Goal: Information Seeking & Learning: Check status

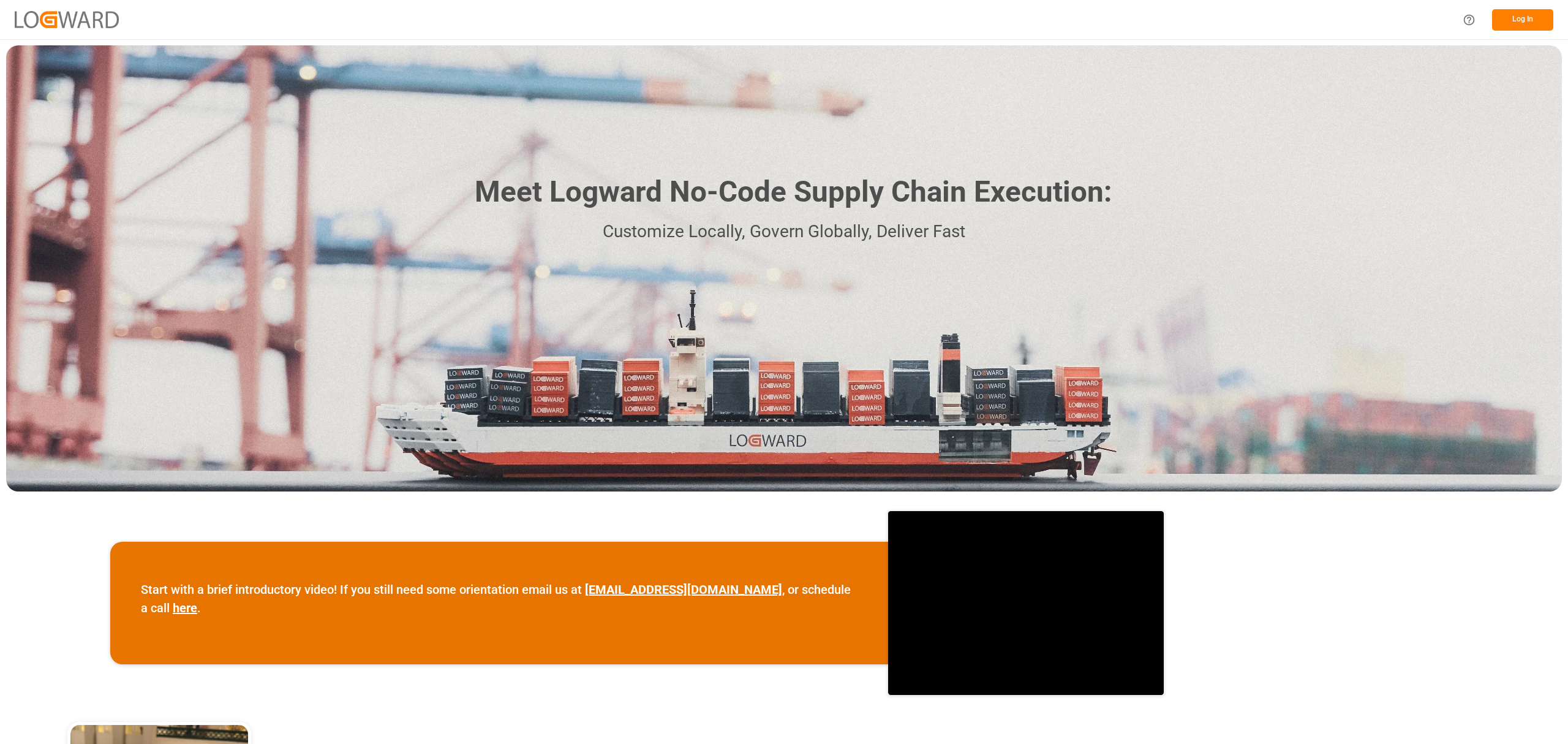
click at [1519, 22] on button "Log In" at bounding box center [1523, 20] width 61 height 21
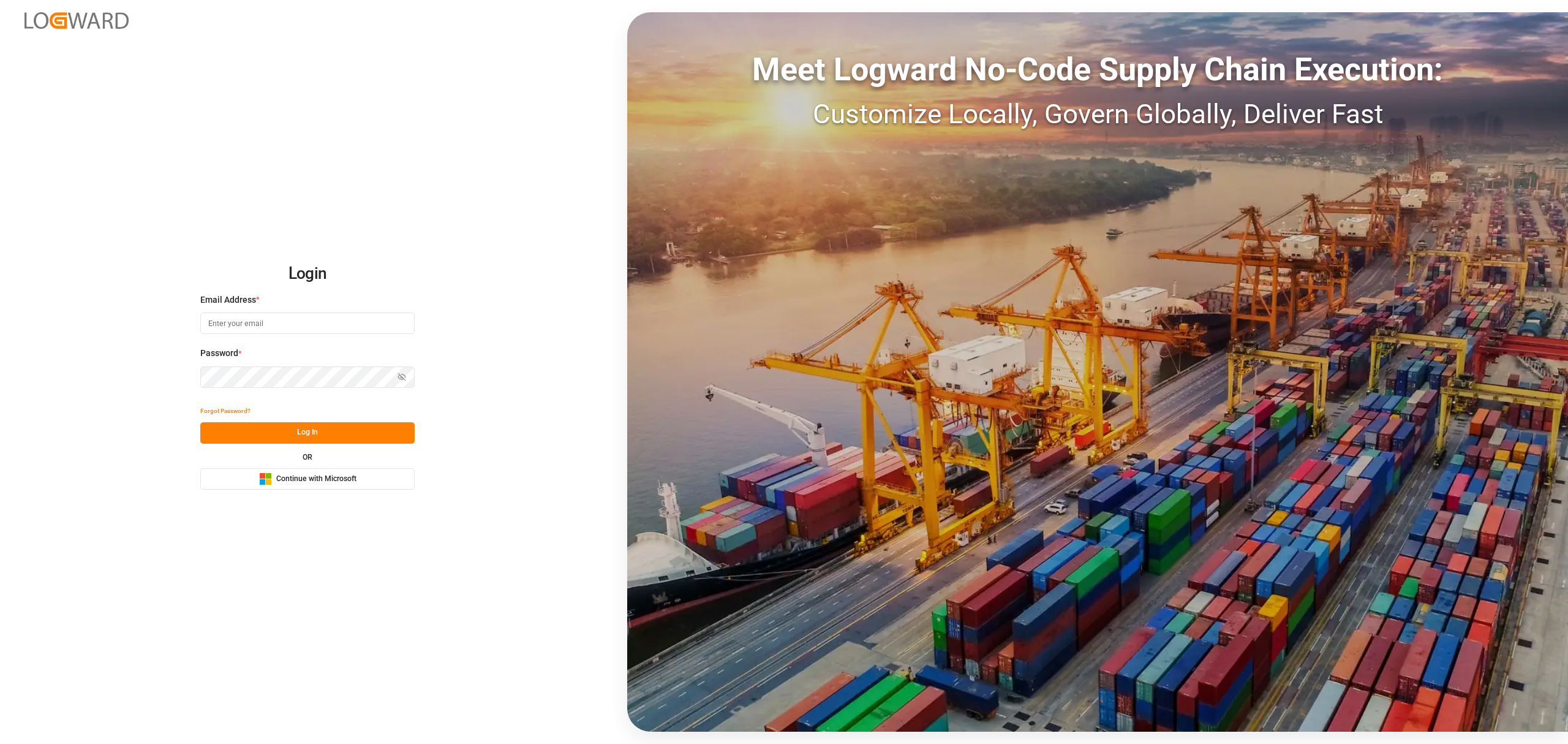
click at [309, 483] on span "Continue with Microsoft" at bounding box center [316, 479] width 80 height 11
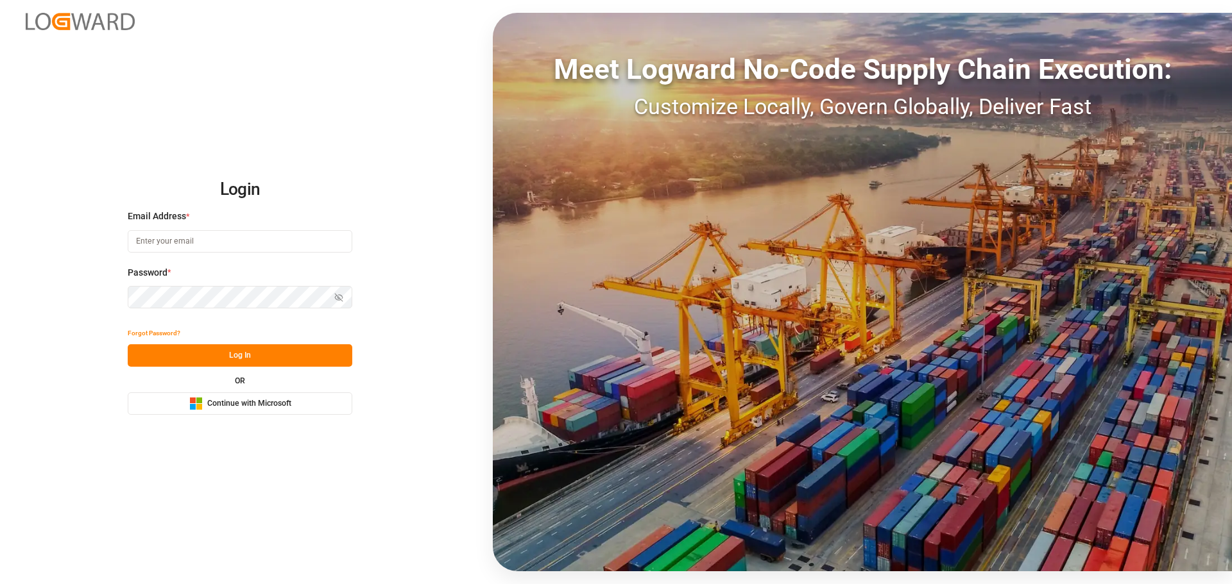
click at [246, 402] on span "Continue with Microsoft" at bounding box center [249, 404] width 84 height 12
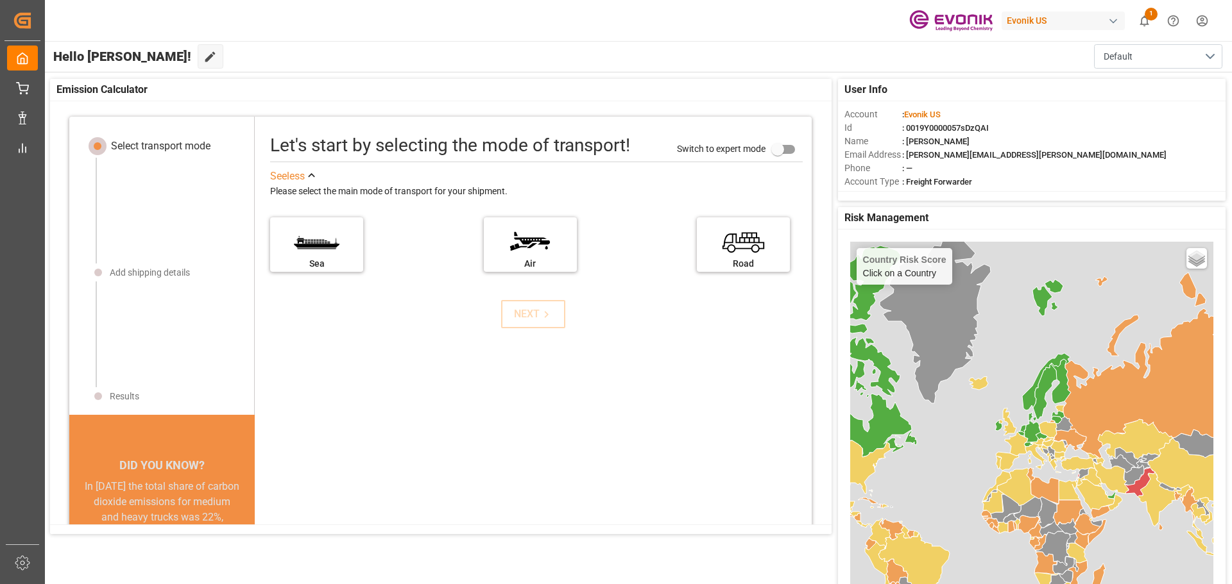
click at [1114, 23] on div "button" at bounding box center [1113, 21] width 13 height 13
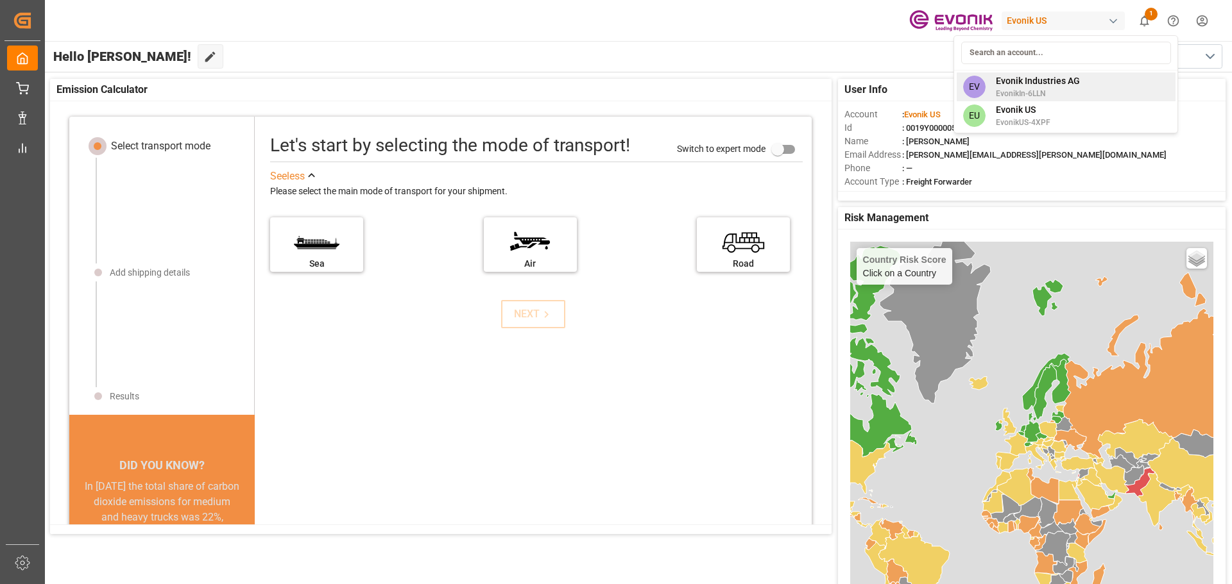
click at [1026, 80] on span "Evonik Industries AG" at bounding box center [1038, 80] width 84 height 13
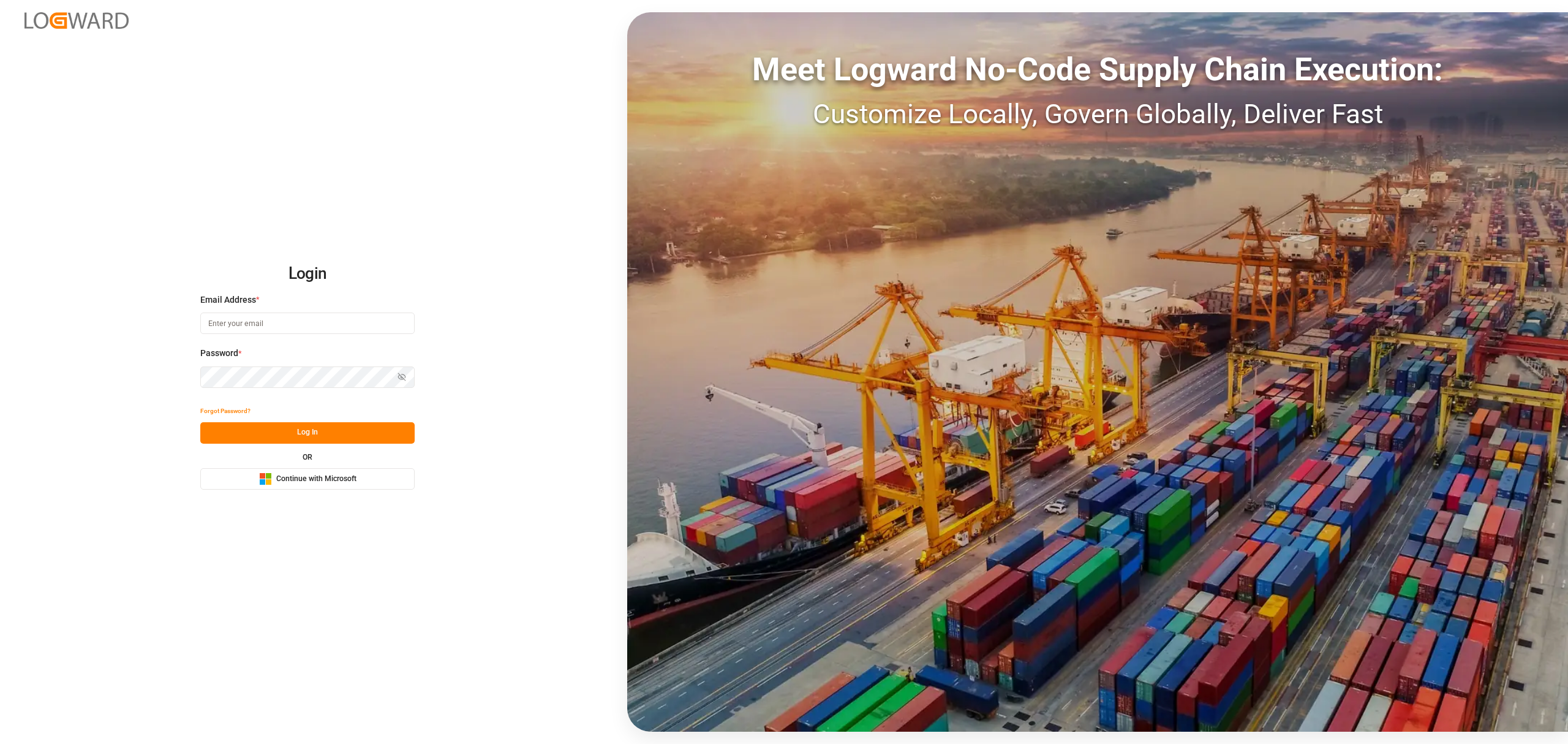
click at [292, 480] on span "Continue with Microsoft" at bounding box center [316, 479] width 80 height 11
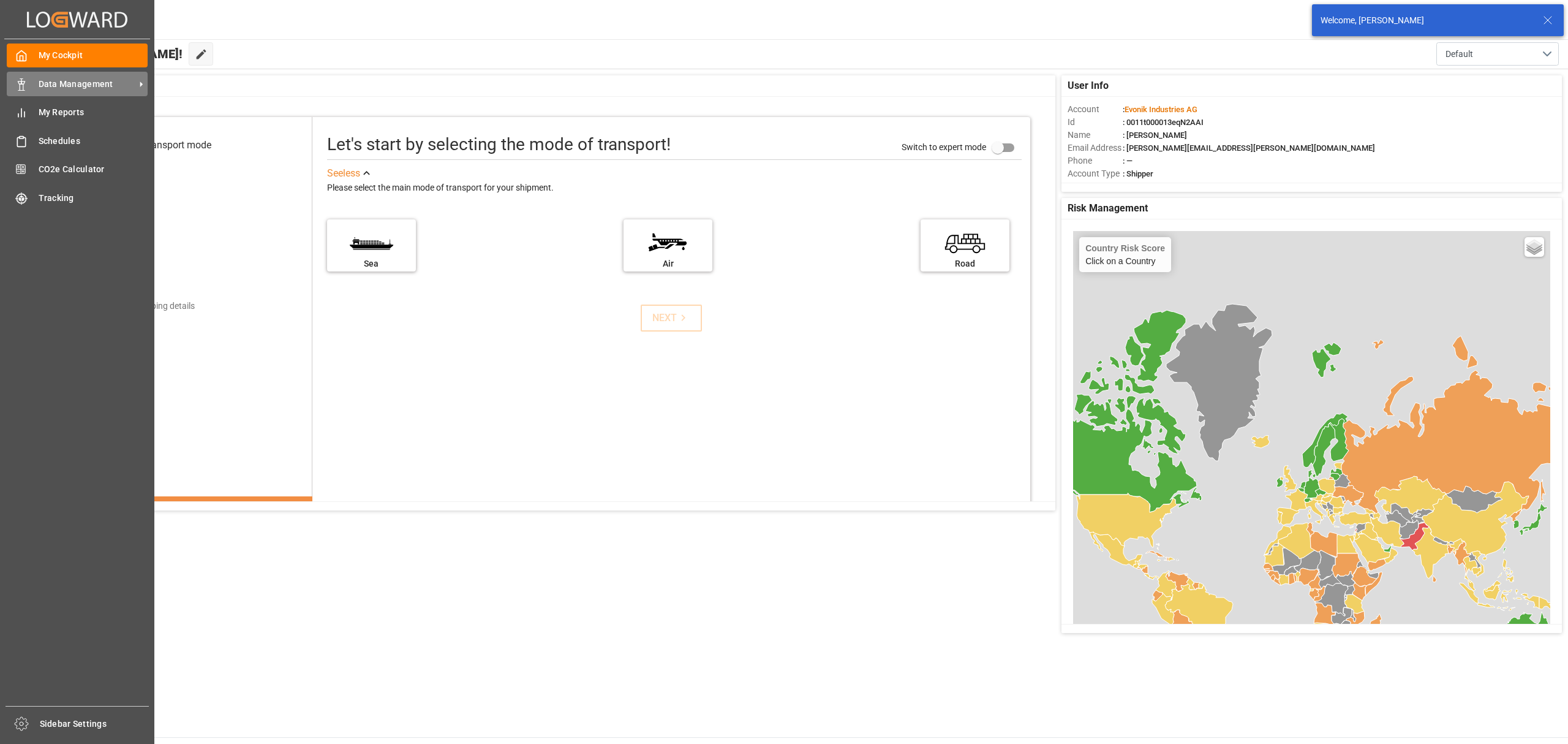
click at [61, 86] on span "Data Management" at bounding box center [86, 83] width 96 height 12
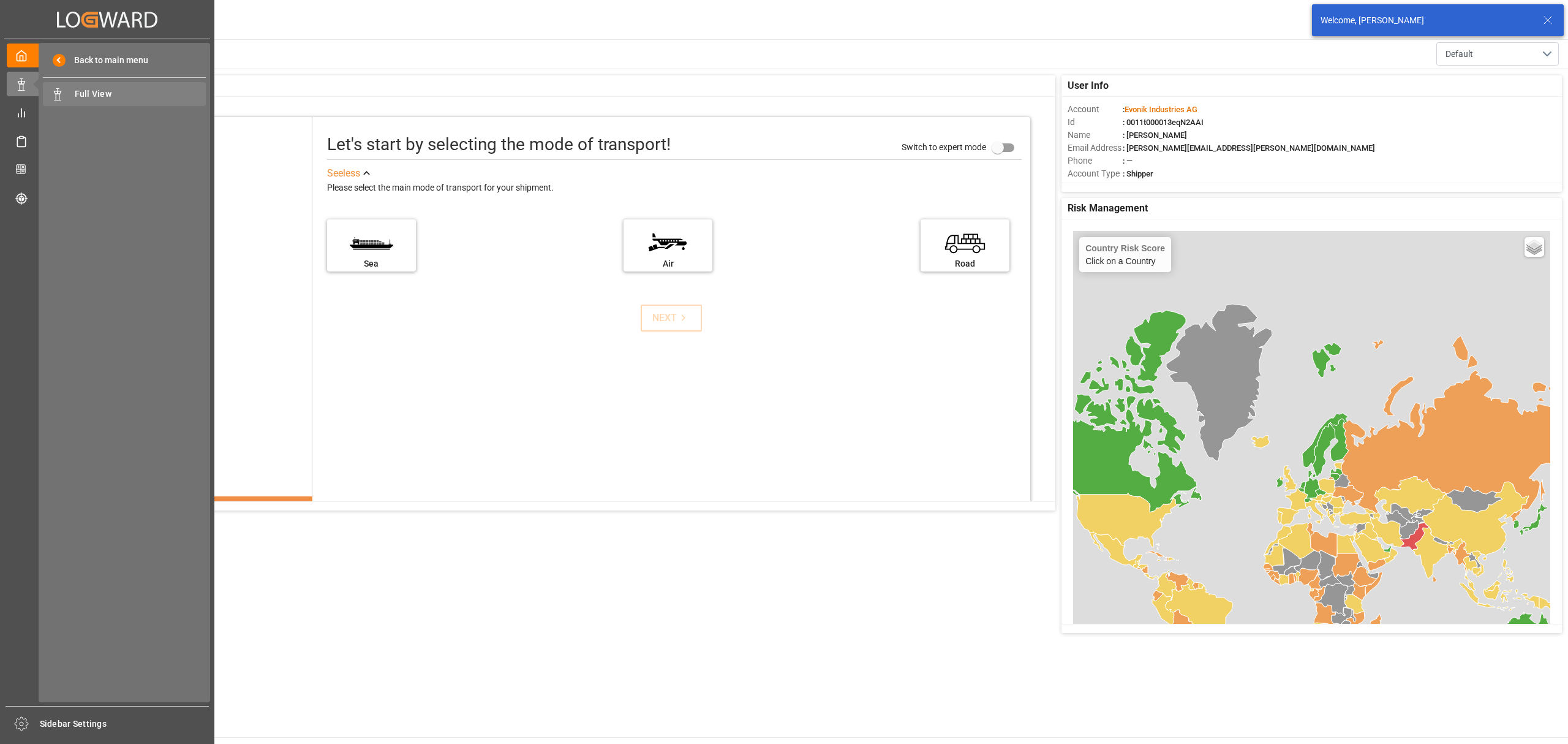
click at [92, 94] on span "Full View" at bounding box center [140, 94] width 132 height 12
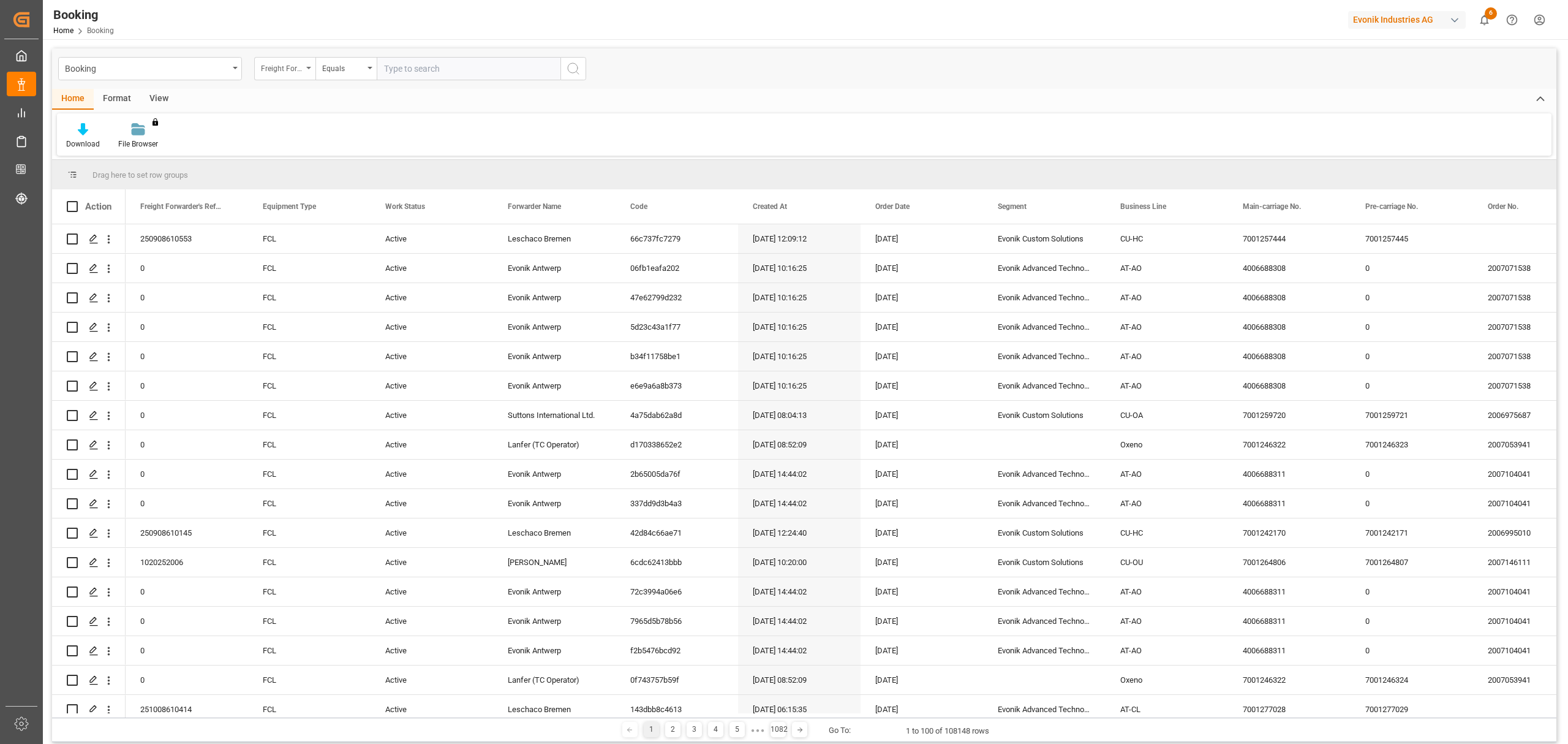
click at [307, 69] on div "Freight Forwarder's Reference No." at bounding box center [285, 69] width 61 height 23
click at [297, 223] on div "POL Locode" at bounding box center [346, 221] width 182 height 26
click at [433, 72] on input "text" at bounding box center [469, 69] width 183 height 23
type input "USMSY"
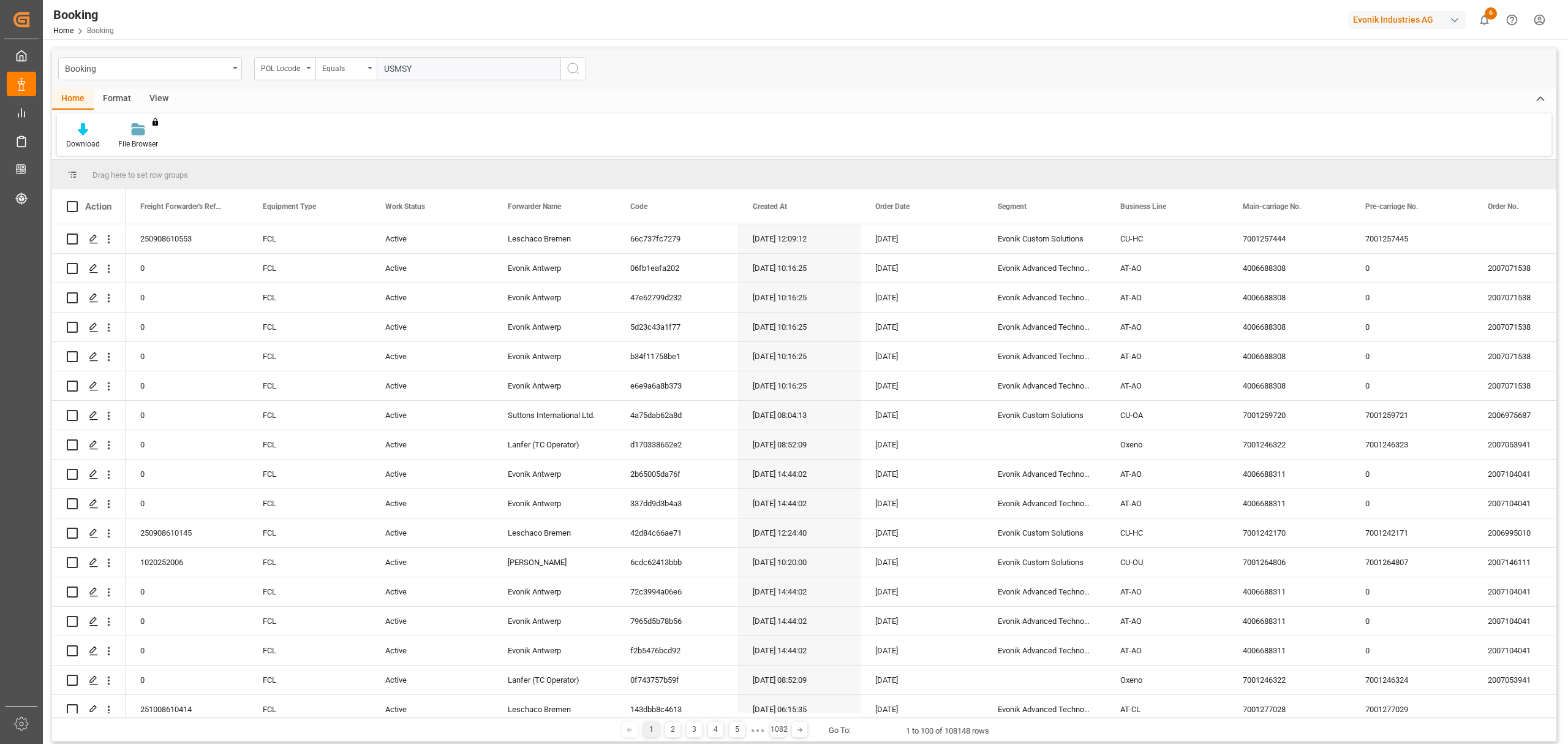
click at [582, 67] on button "search button" at bounding box center [573, 69] width 26 height 23
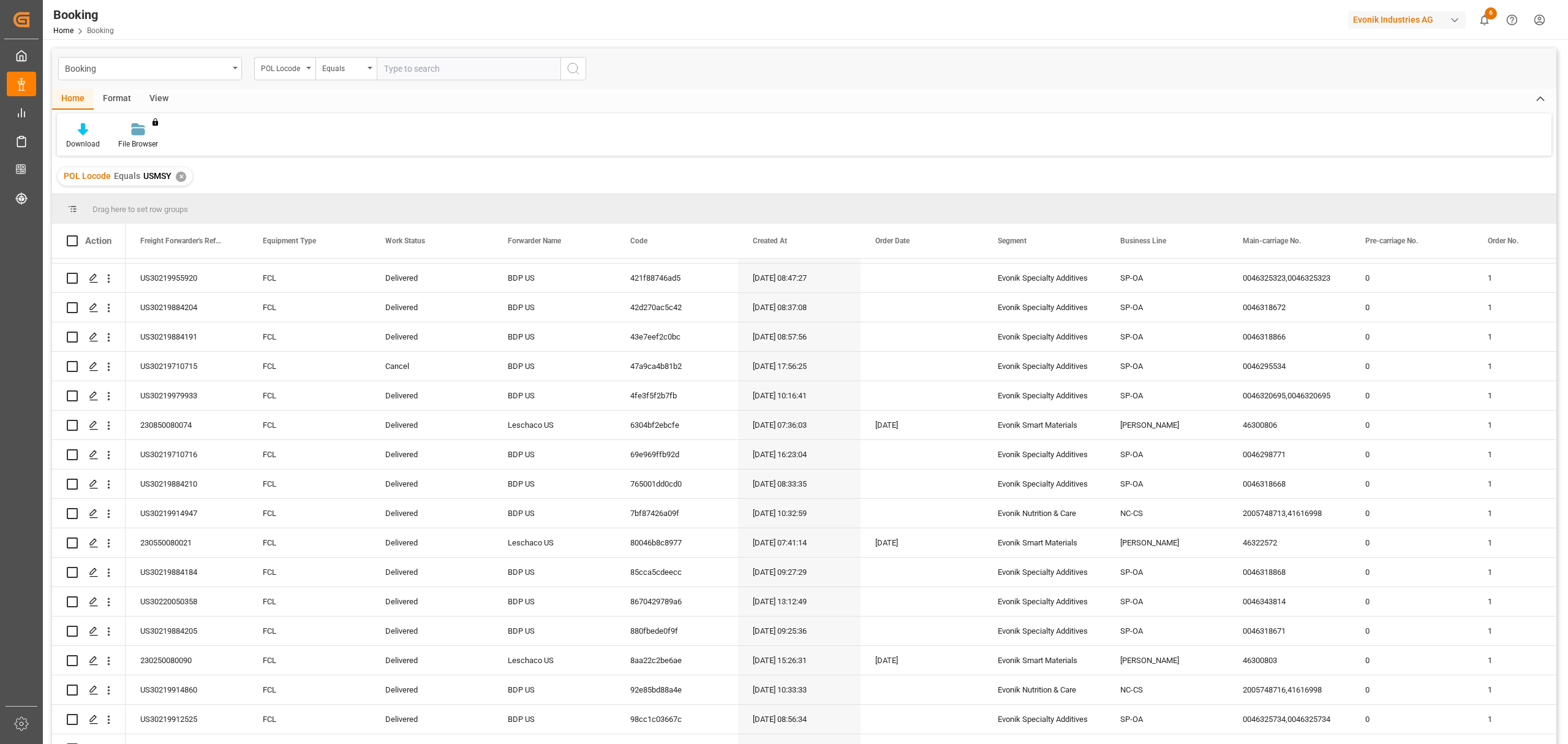
scroll to position [163, 0]
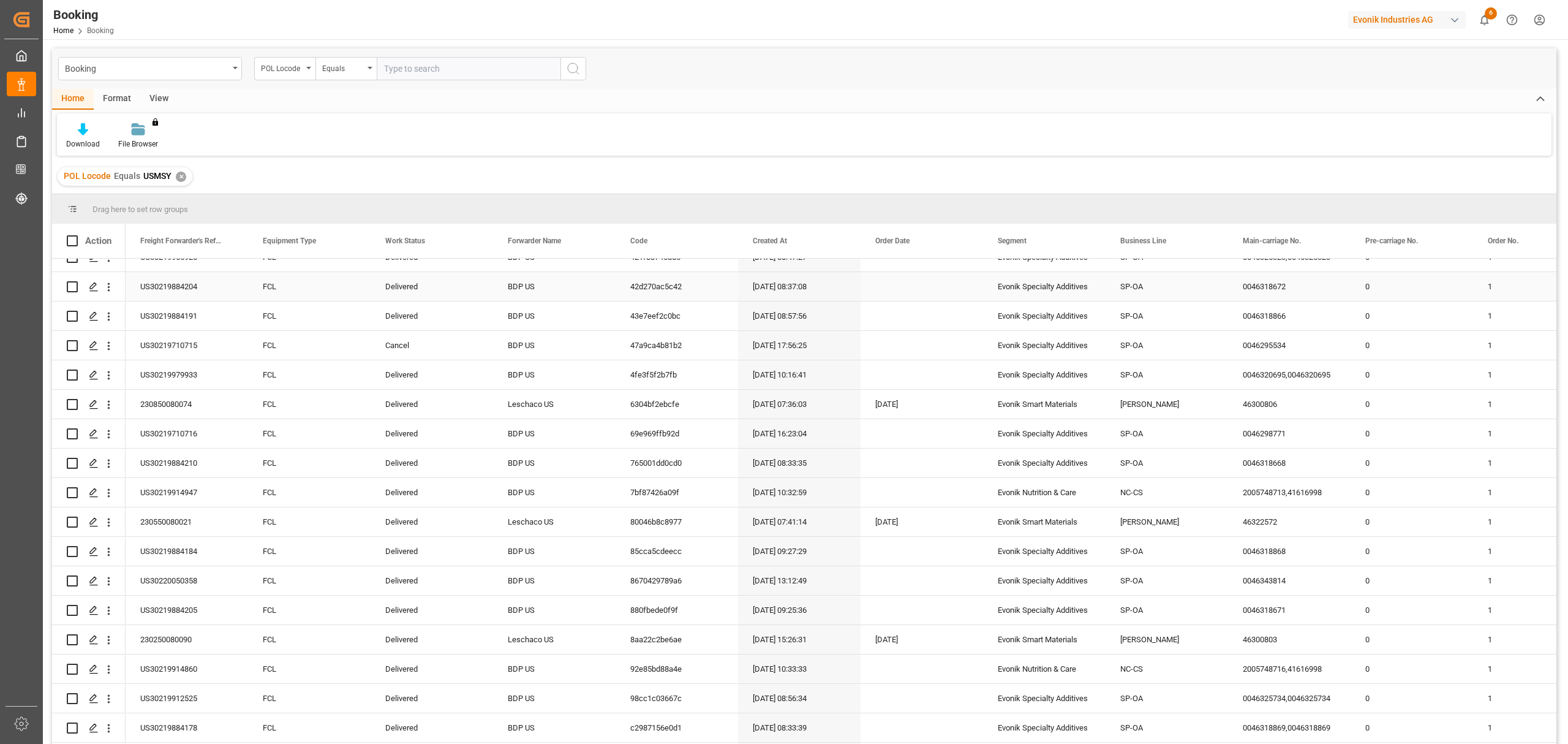
click at [663, 287] on div "42d270ac5c42" at bounding box center [677, 287] width 122 height 29
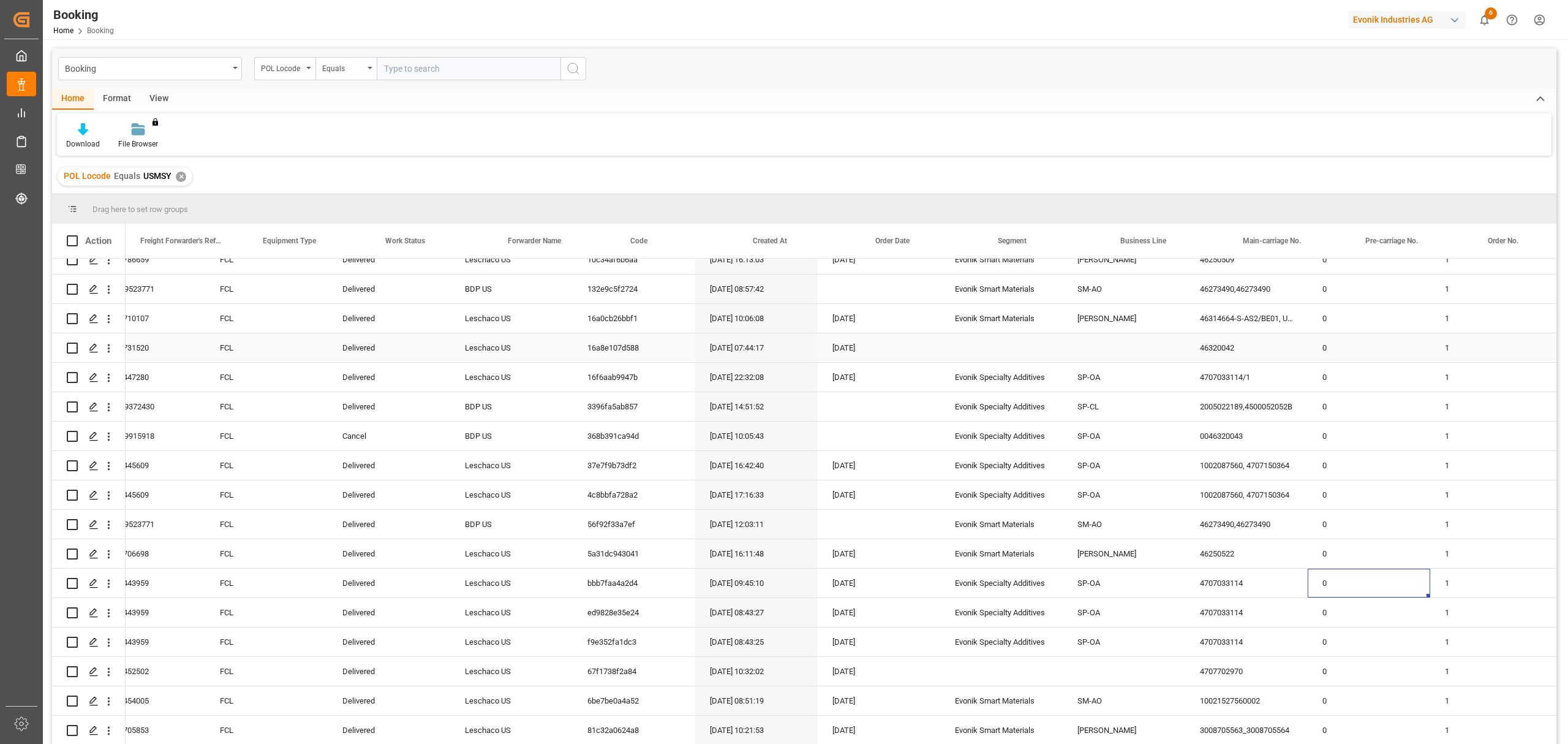
scroll to position [0, 43]
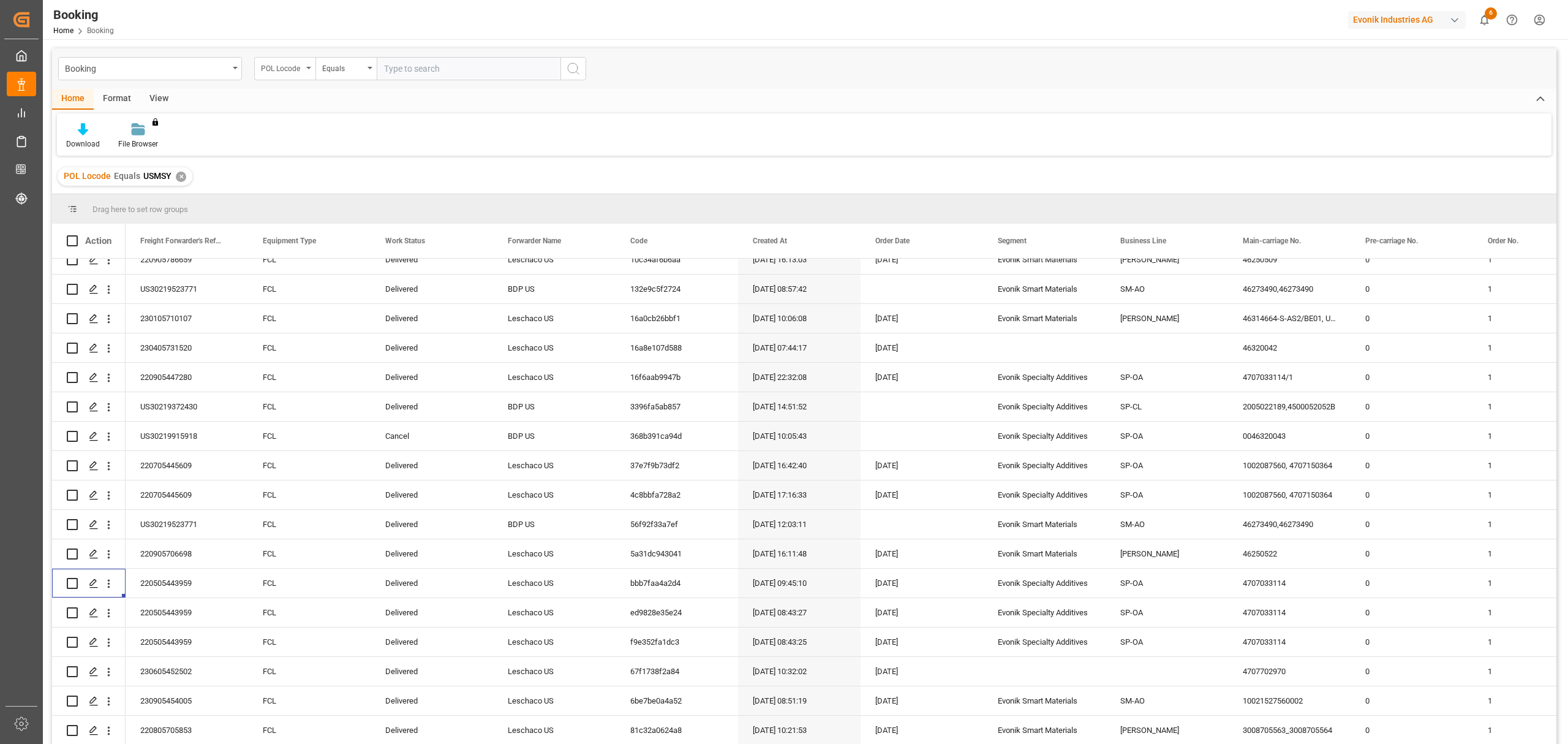
click at [307, 68] on icon "open menu" at bounding box center [308, 68] width 5 height 3
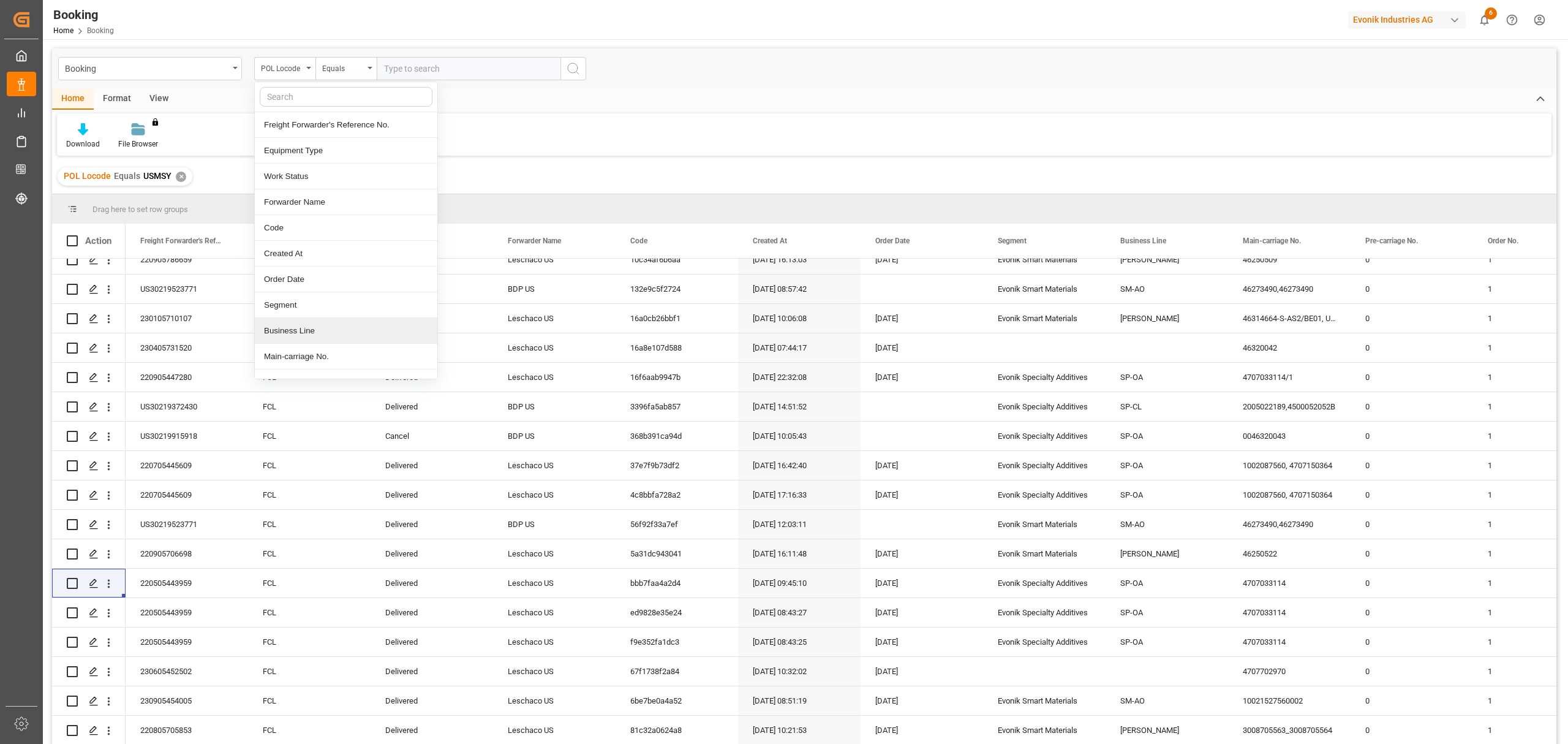
click at [287, 334] on div "Business Line" at bounding box center [346, 330] width 182 height 26
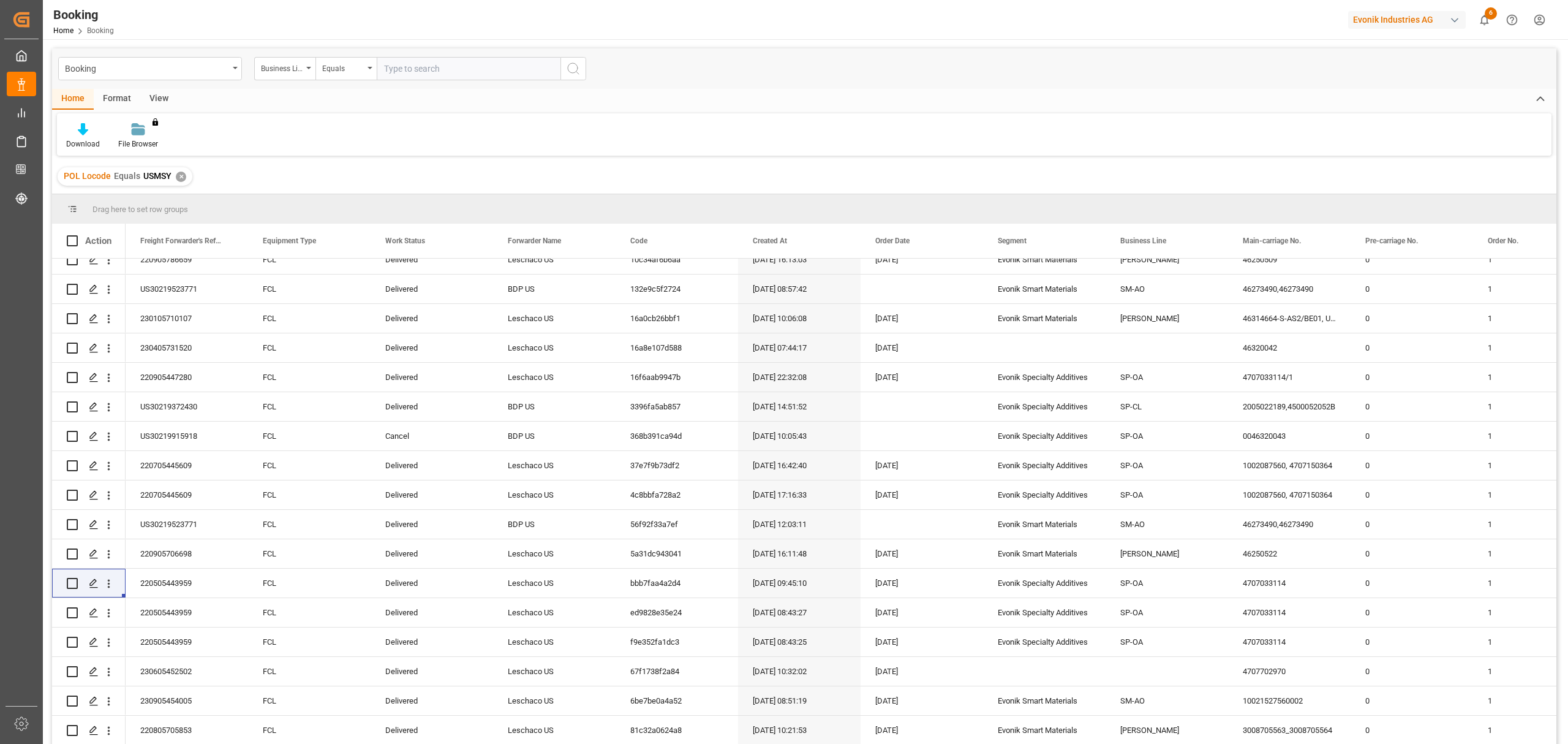
click at [505, 74] on input "text" at bounding box center [469, 69] width 183 height 23
type input "CU-OA"
click at [572, 64] on icon "search button" at bounding box center [573, 68] width 14 height 14
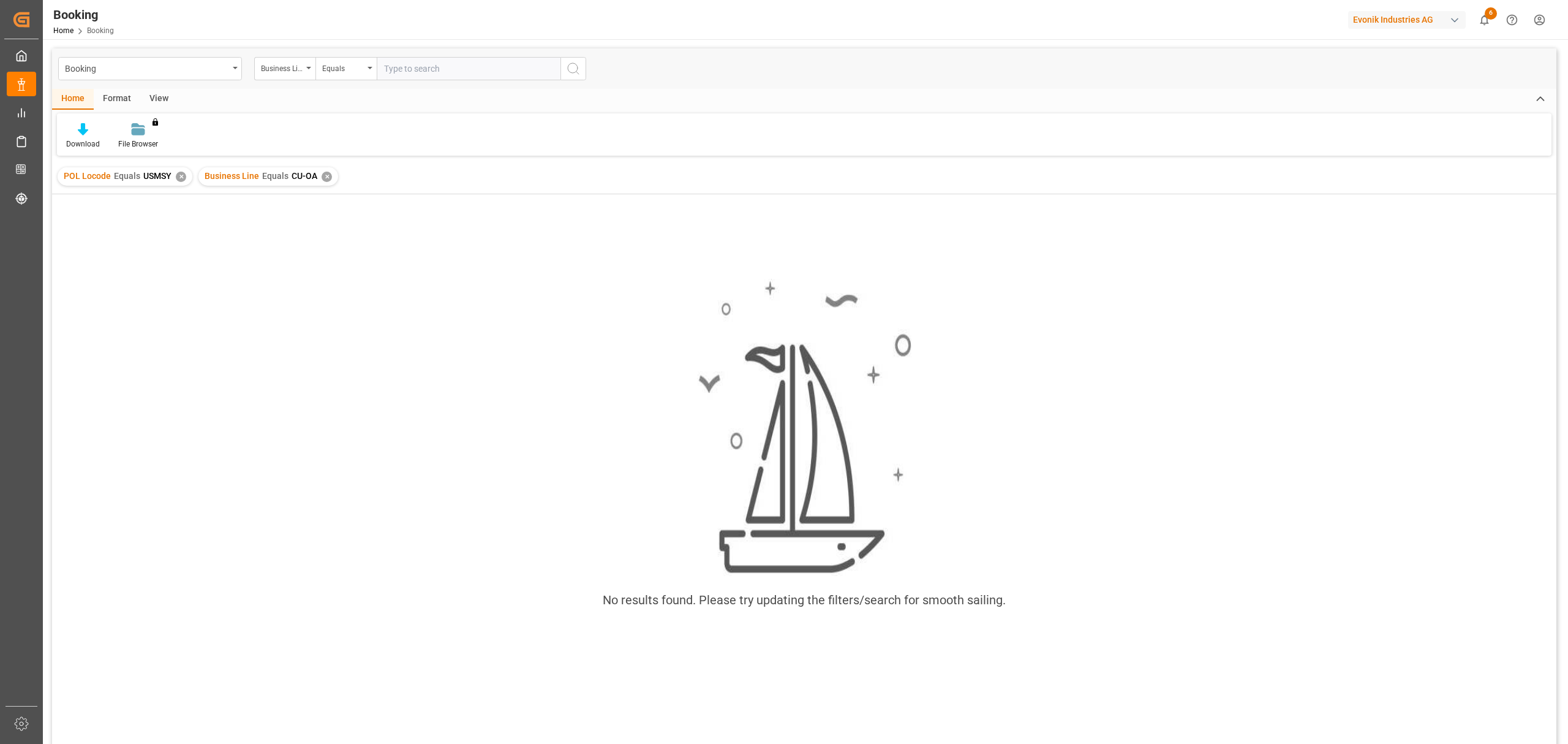
click at [324, 177] on div "✕" at bounding box center [327, 177] width 11 height 11
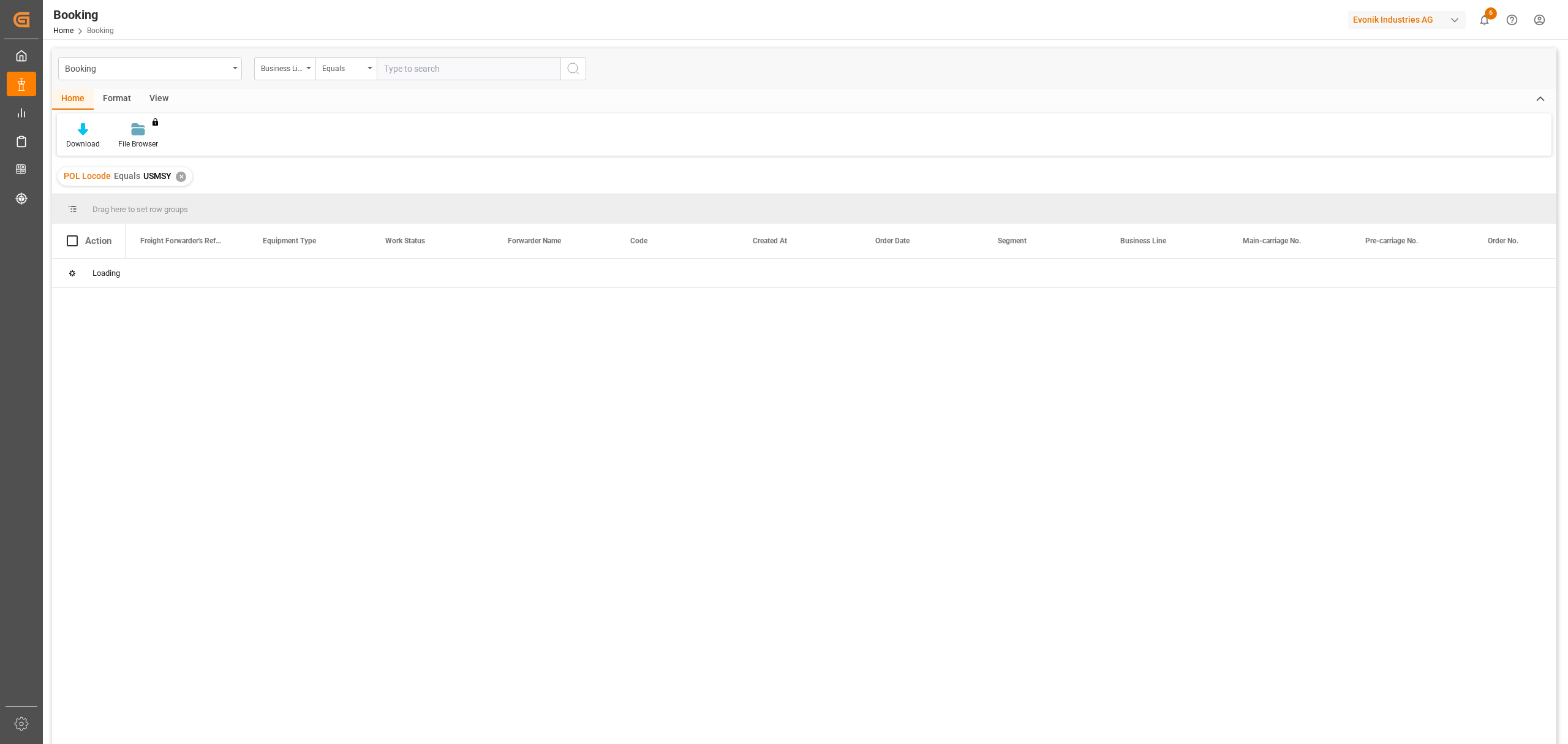
click at [419, 69] on input "text" at bounding box center [469, 69] width 183 height 23
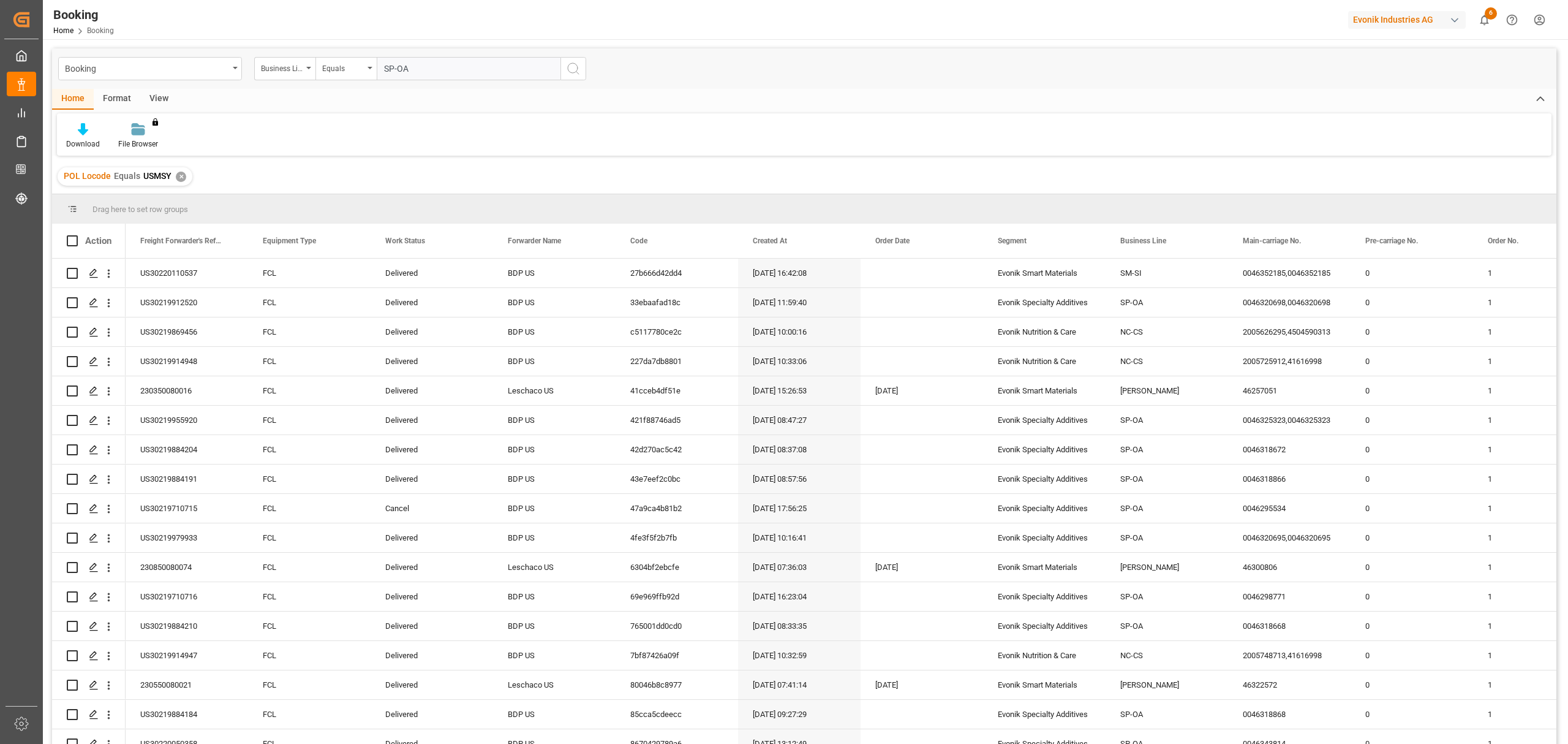
type input "SP-OA"
click at [575, 73] on circle "search button" at bounding box center [573, 68] width 10 height 10
click at [685, 358] on div "43e7eef2c0bc" at bounding box center [677, 361] width 122 height 29
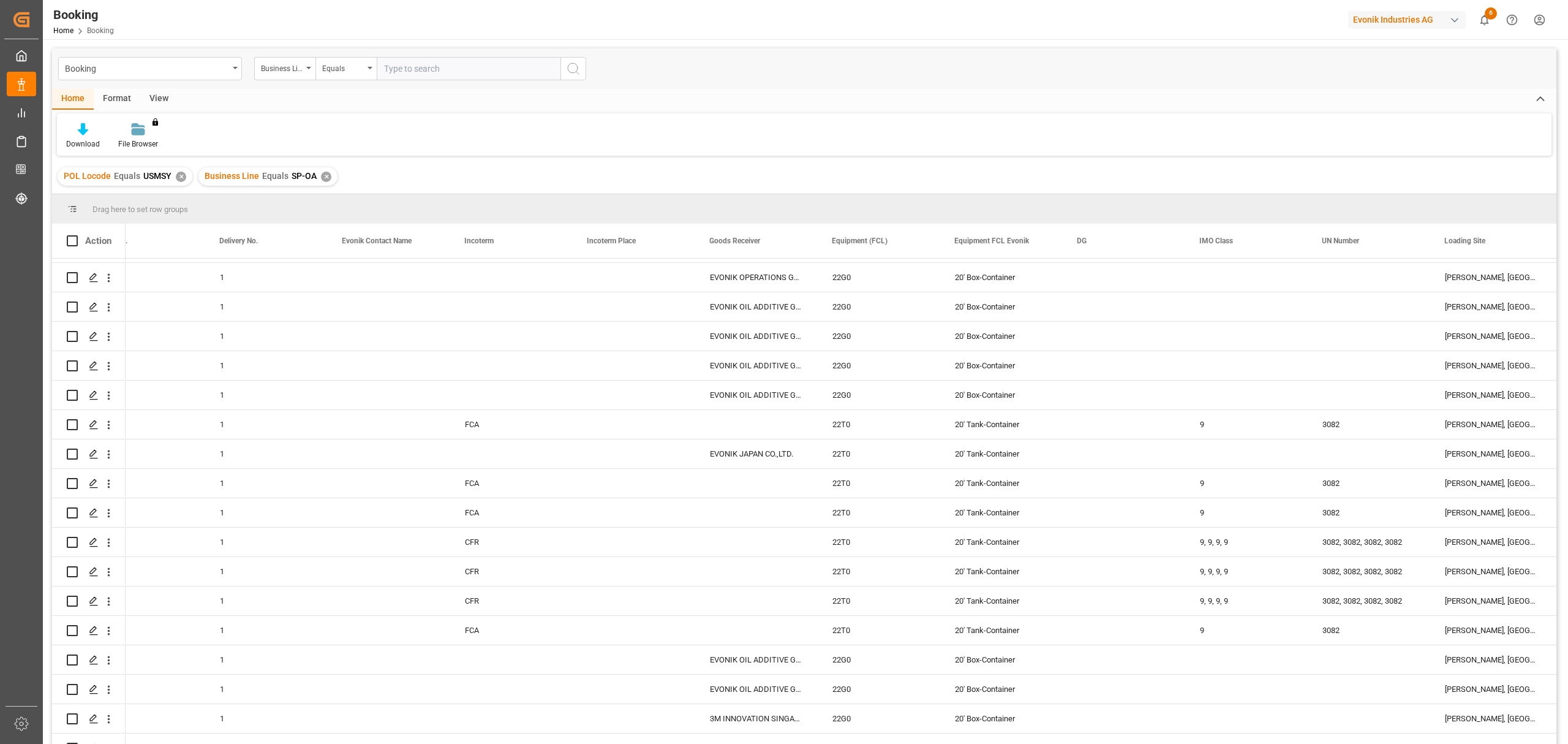
scroll to position [408, 0]
click at [311, 70] on div "Business Line" at bounding box center [285, 69] width 61 height 23
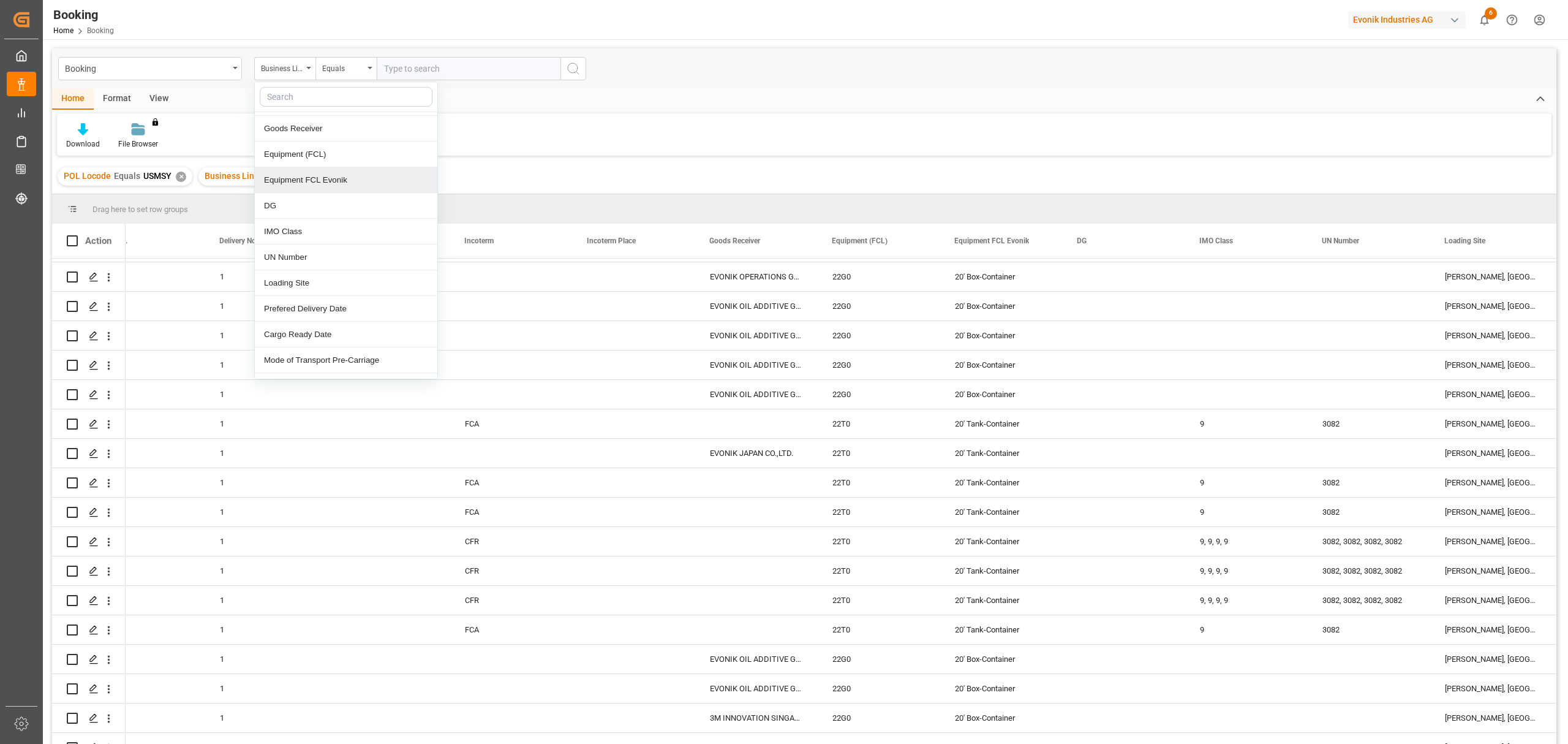
click at [319, 181] on div "Equipment FCL Evonik" at bounding box center [346, 180] width 182 height 26
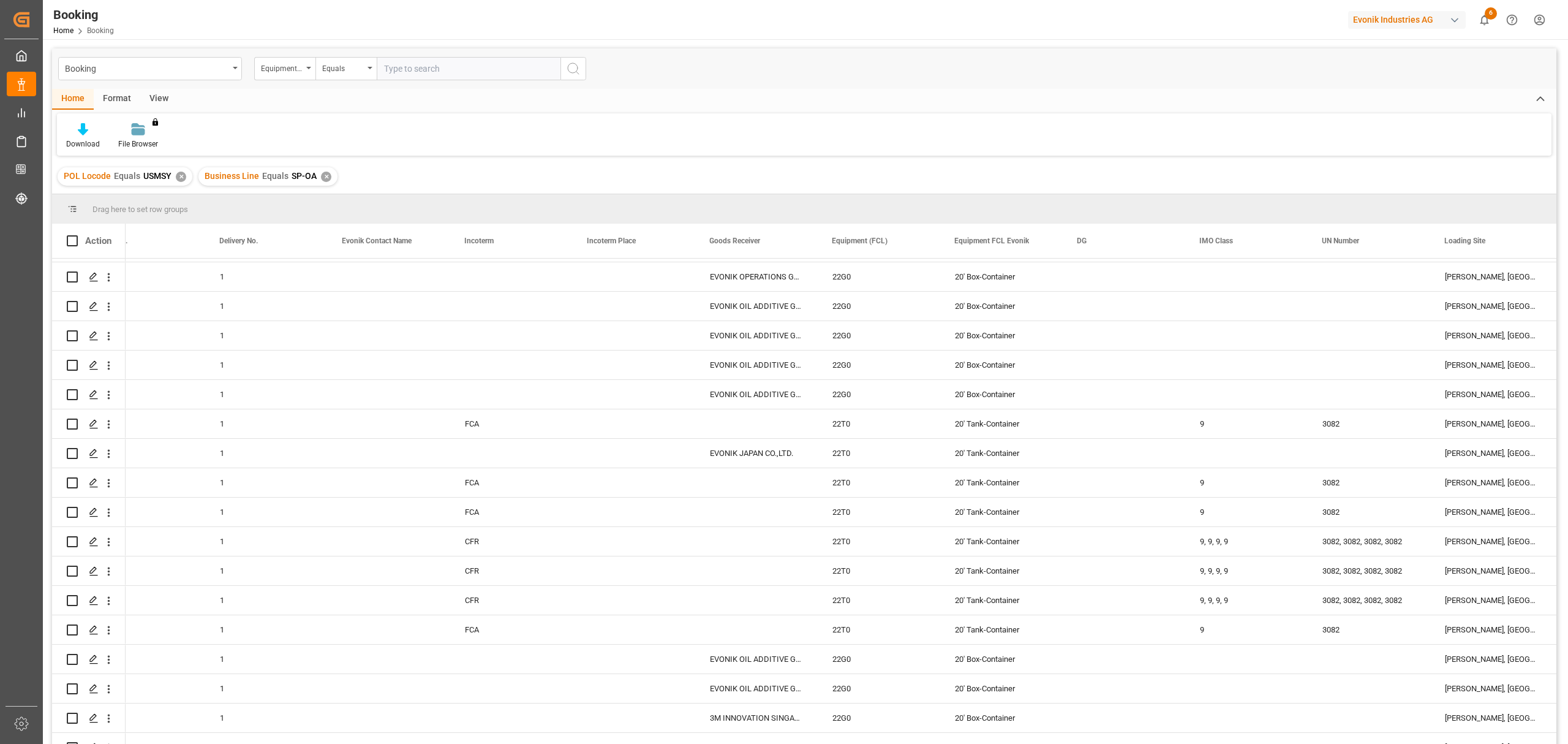
click at [447, 62] on input "text" at bounding box center [469, 69] width 183 height 23
click at [367, 74] on div "Equals" at bounding box center [346, 69] width 61 height 23
click at [356, 308] on div "Contains" at bounding box center [407, 305] width 182 height 26
type input "Tank"
click at [575, 69] on icon "search button" at bounding box center [573, 68] width 14 height 14
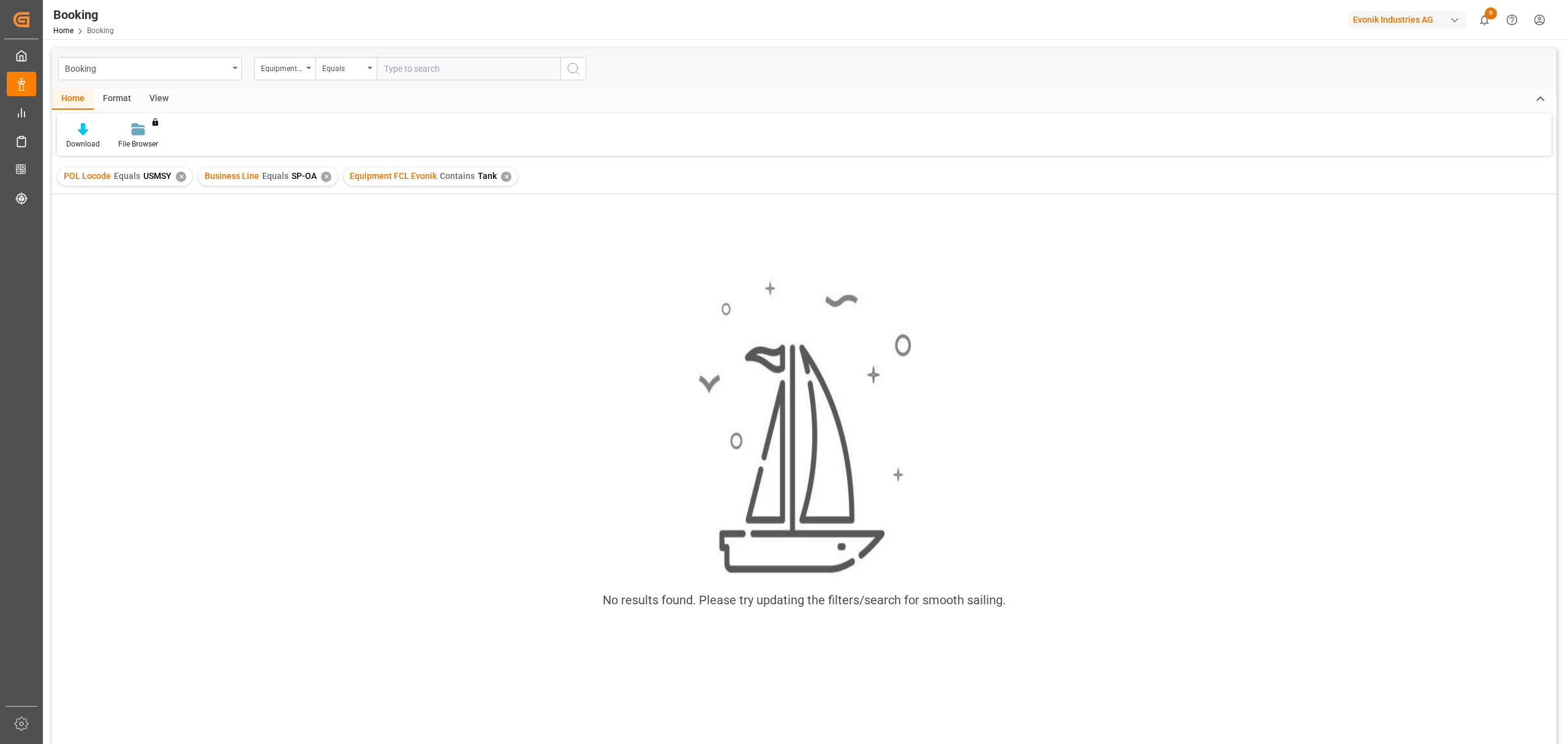
click at [501, 174] on div "✕" at bounding box center [506, 177] width 11 height 11
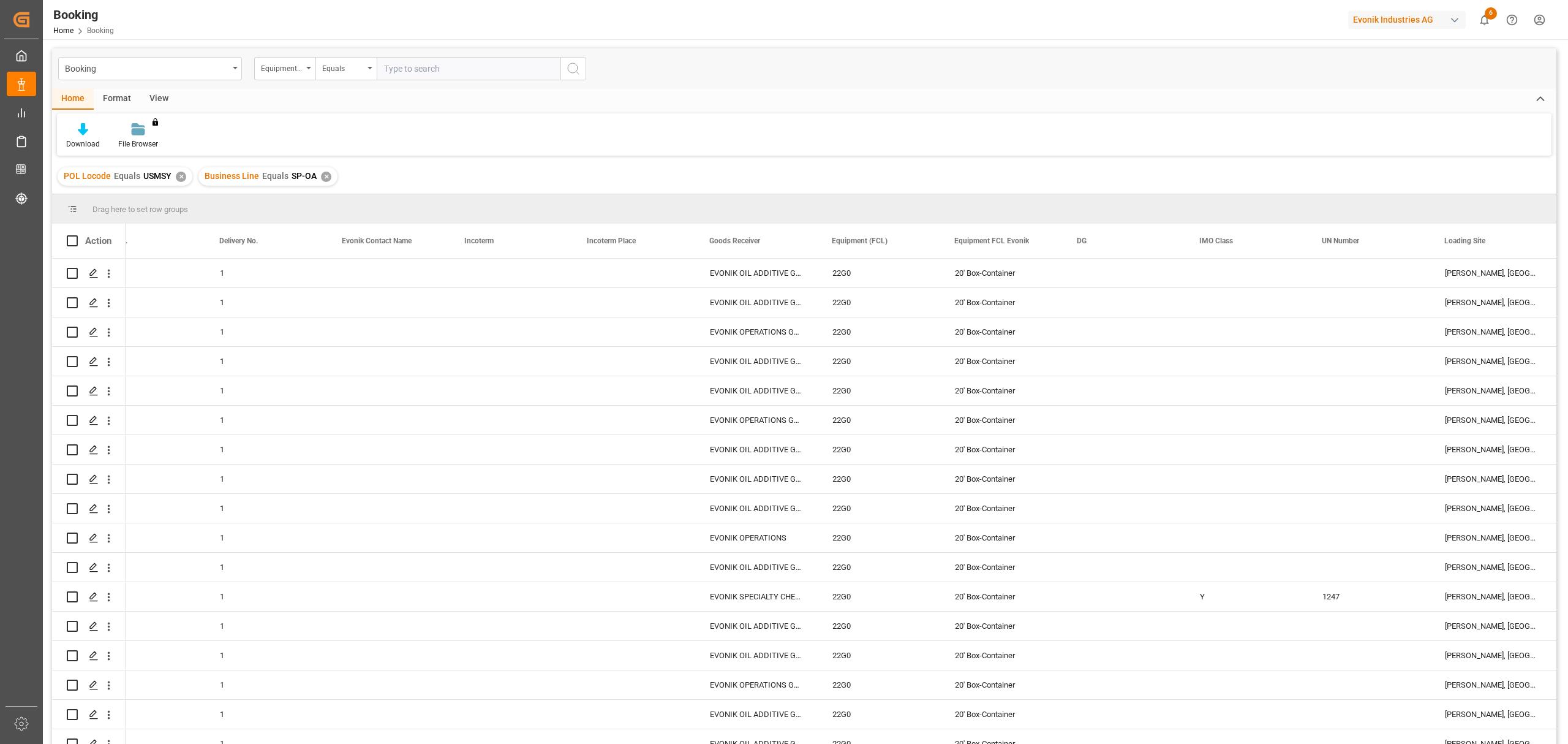
click at [324, 172] on div "✕" at bounding box center [326, 177] width 11 height 11
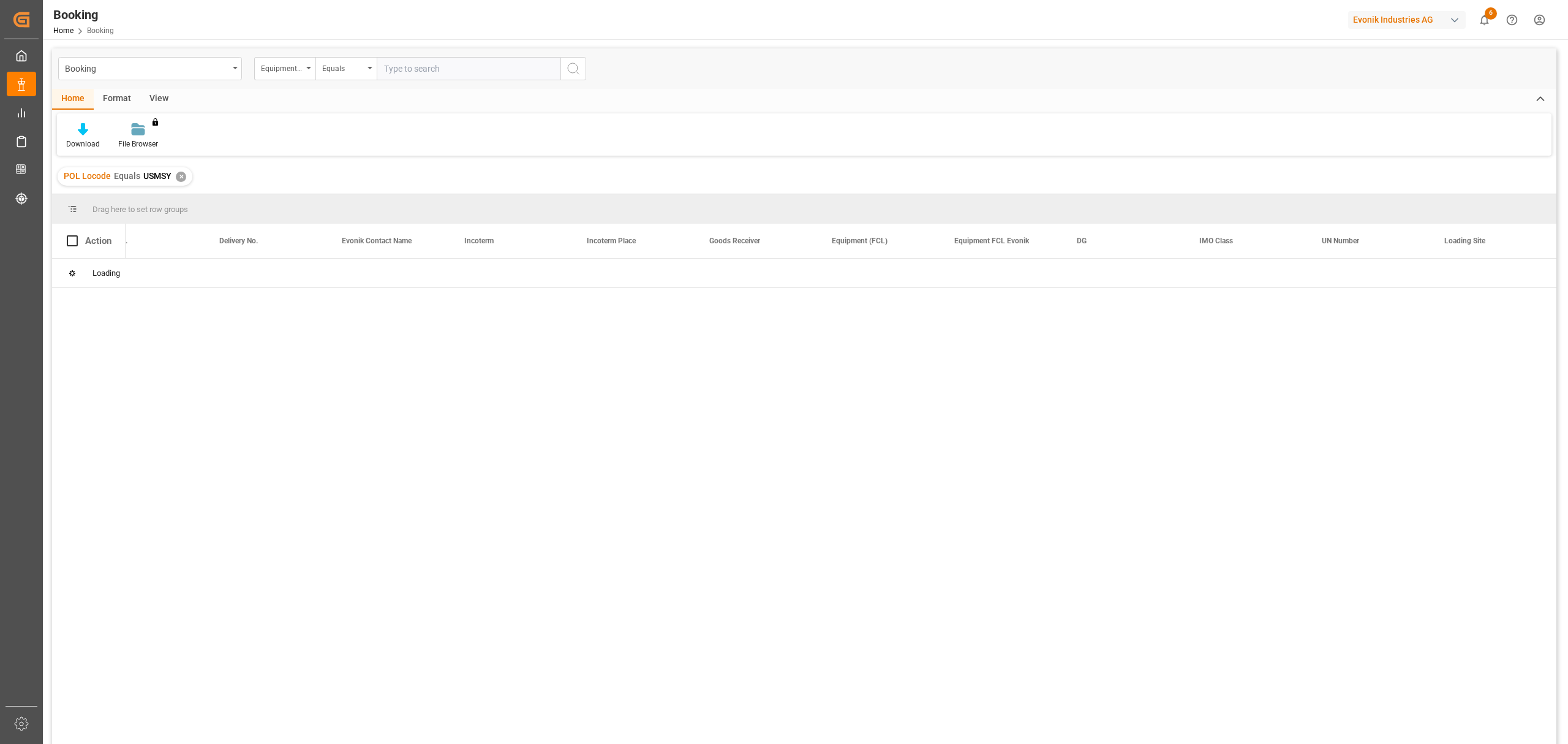
click at [180, 175] on div "✕" at bounding box center [180, 177] width 11 height 11
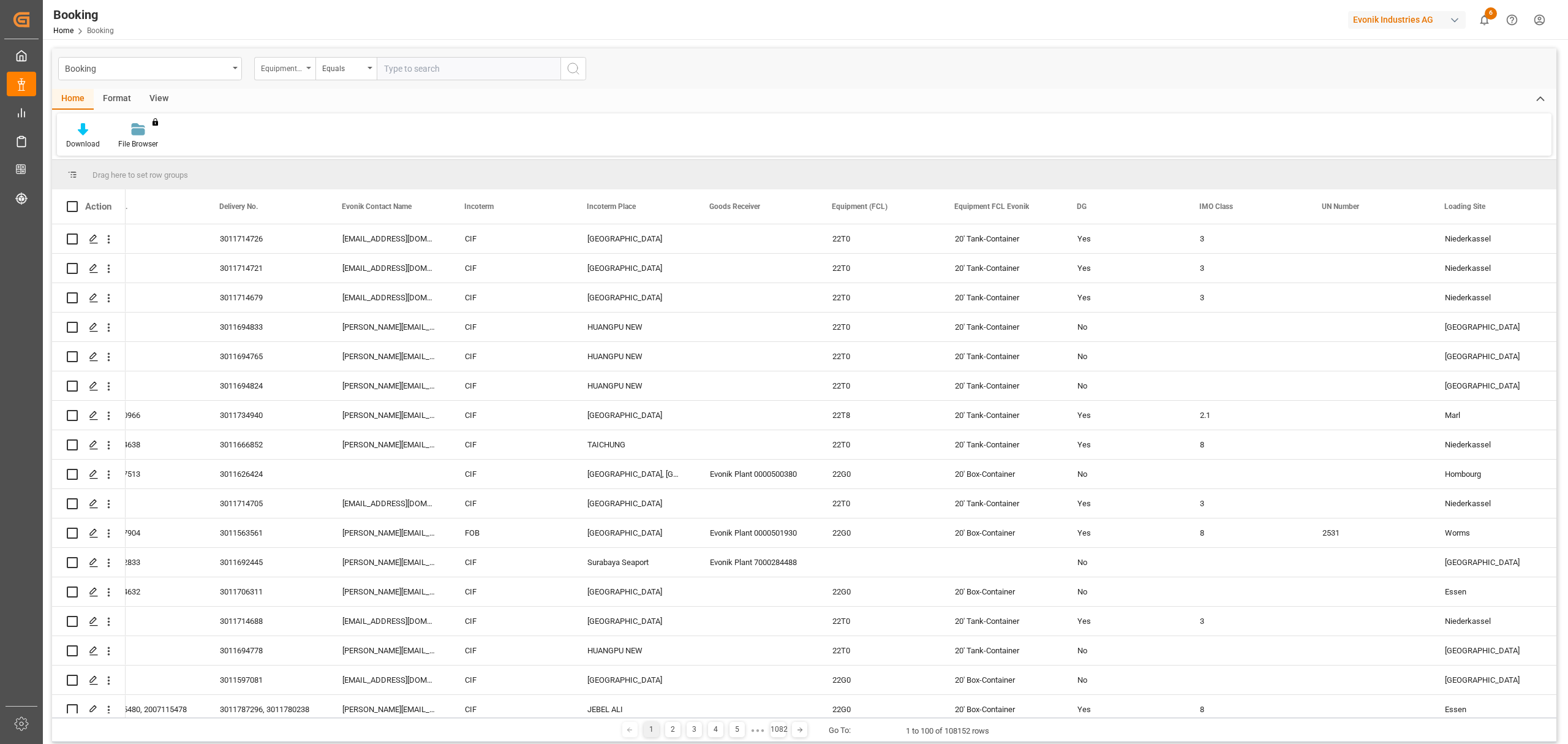
click at [307, 69] on icon "open menu" at bounding box center [308, 68] width 5 height 3
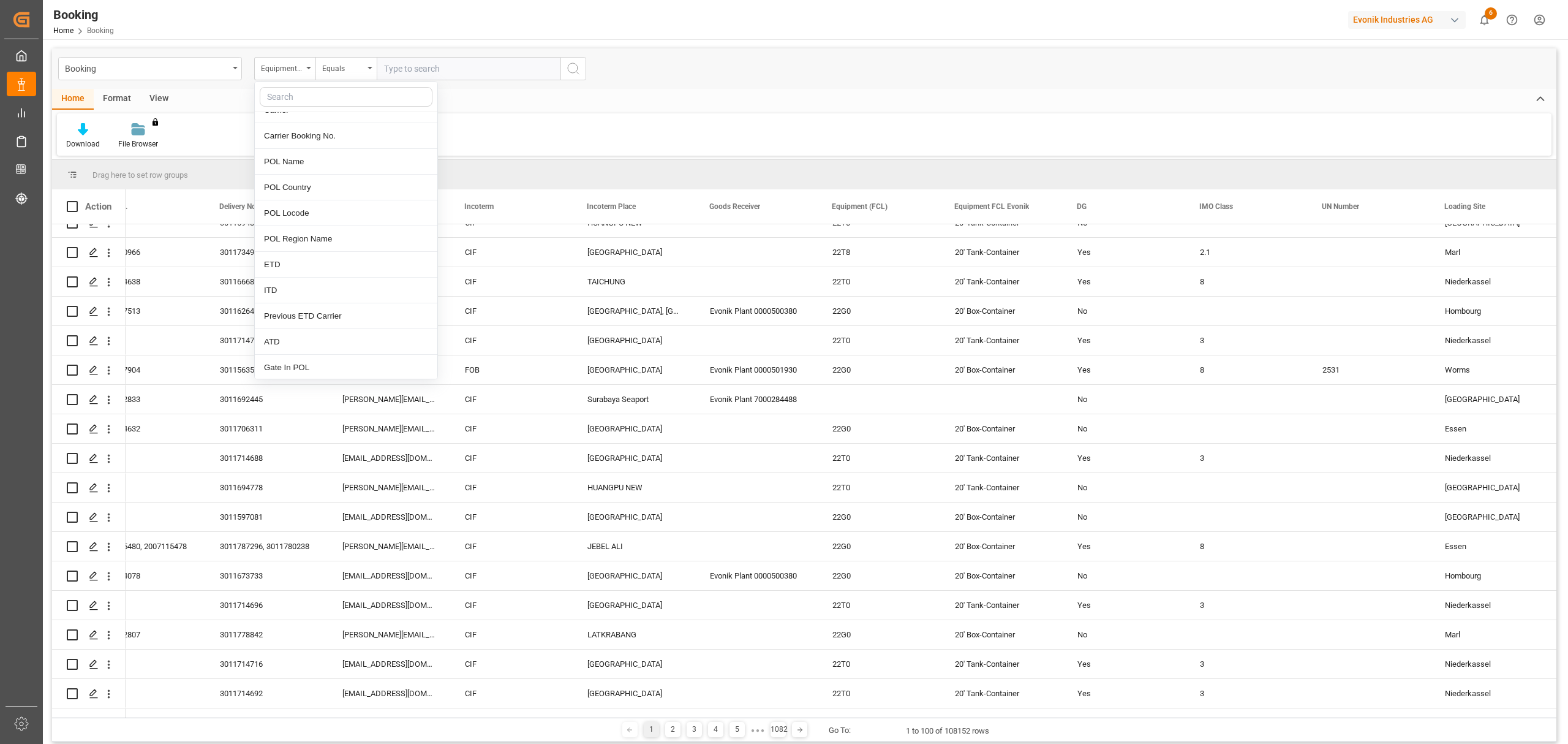
scroll to position [980, 0]
click at [302, 263] on div "POL Name" at bounding box center [346, 251] width 182 height 26
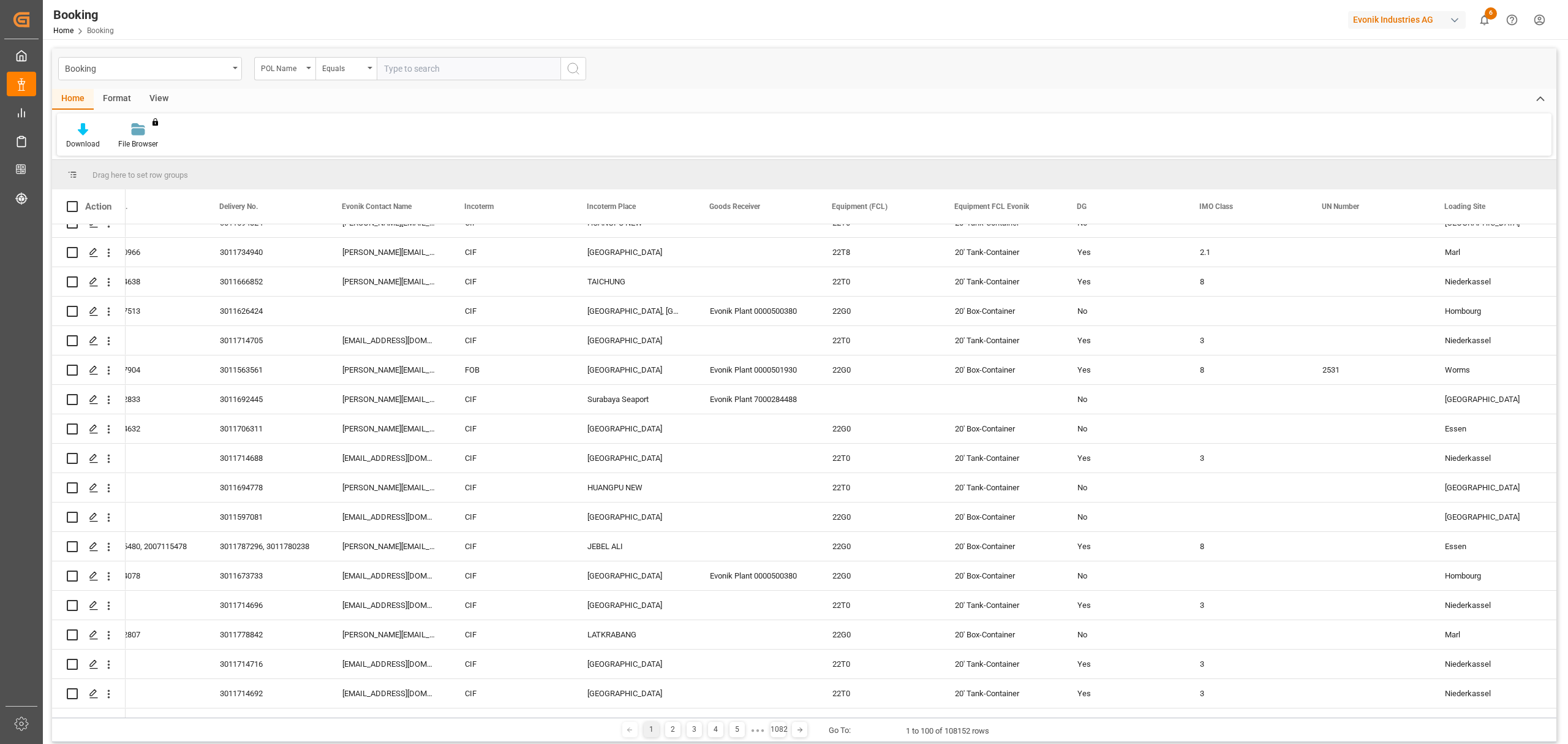
click at [414, 62] on input "text" at bounding box center [469, 69] width 183 height 23
type input "USMSY"
click at [573, 67] on icon "search button" at bounding box center [573, 68] width 14 height 14
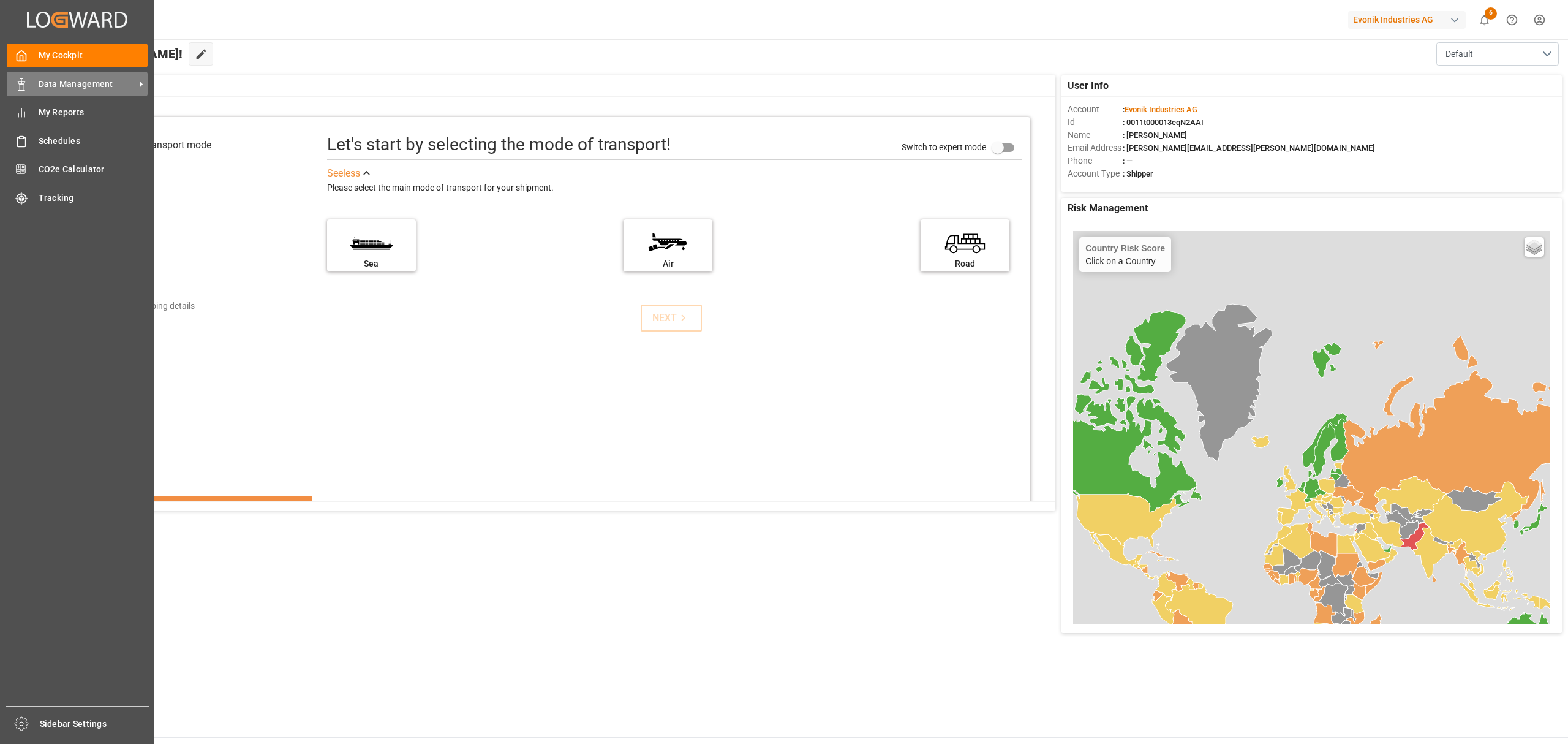
click at [62, 81] on span "Data Management" at bounding box center [86, 83] width 96 height 12
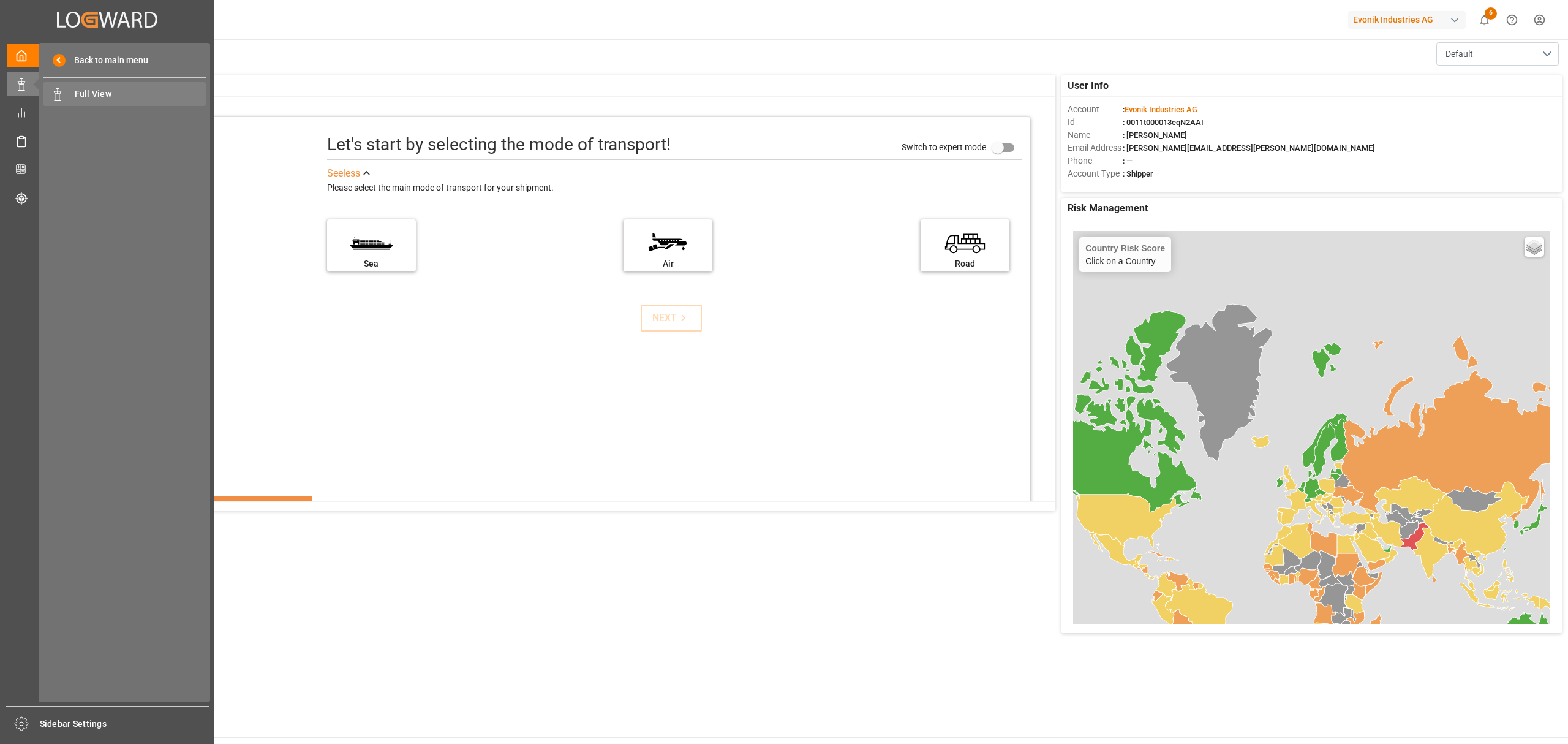
click at [84, 92] on span "Full View" at bounding box center [140, 94] width 132 height 12
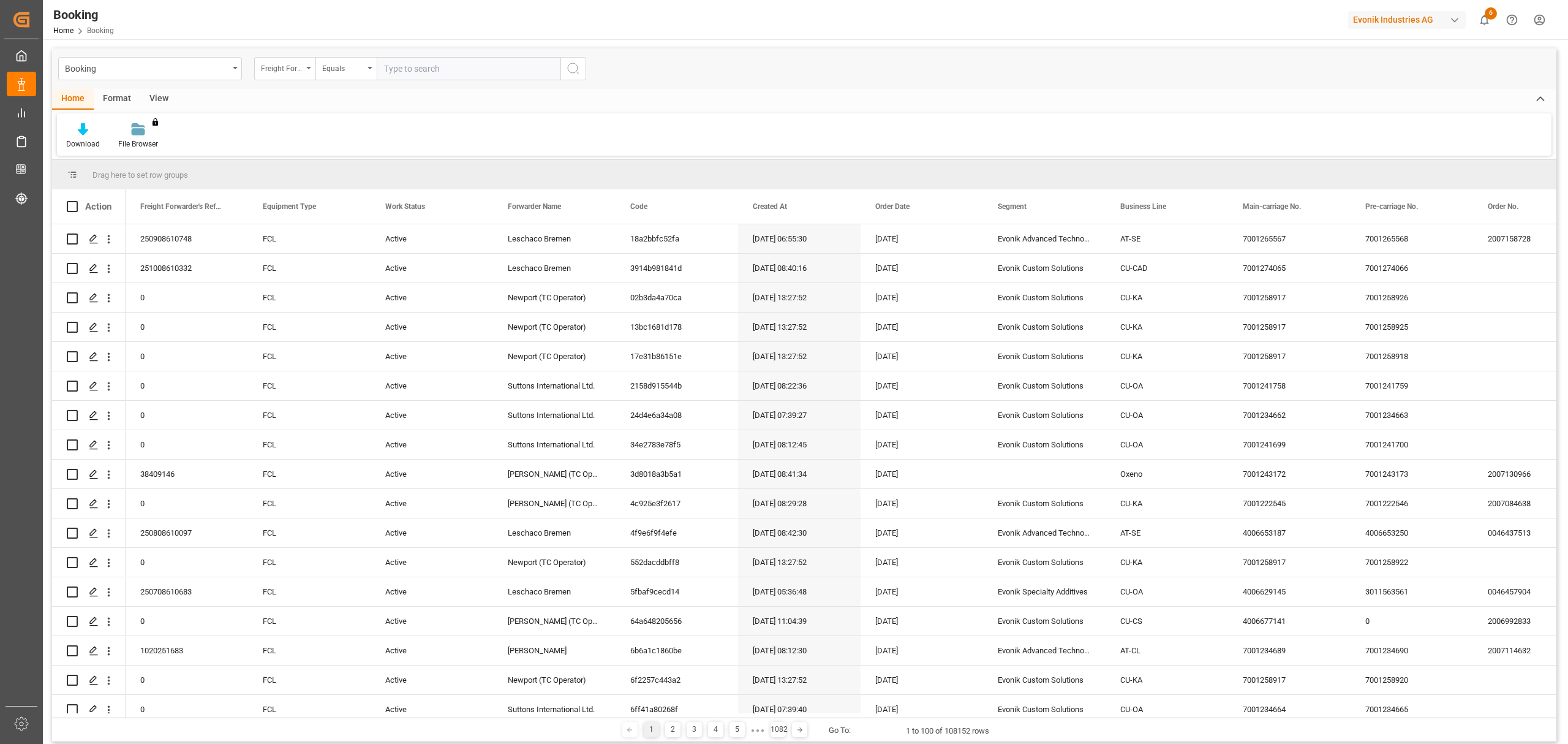
click at [305, 68] on div "Freight Forwarder's Reference No." at bounding box center [285, 69] width 61 height 23
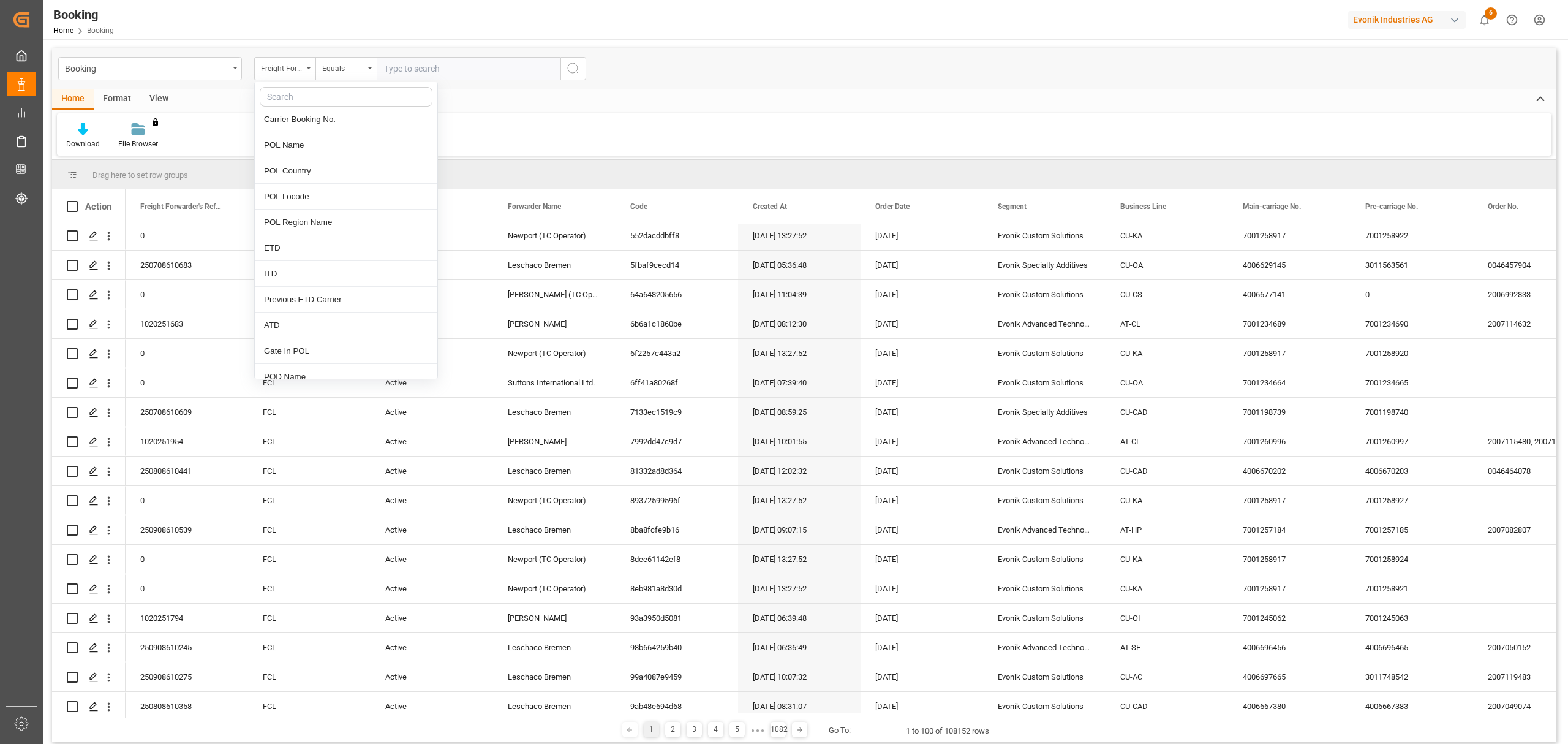
scroll to position [1062, 0]
click at [295, 224] on div "POL Locode" at bounding box center [346, 221] width 182 height 26
click at [449, 59] on input "text" at bounding box center [469, 69] width 183 height 23
type input "USMSY"
click at [566, 69] on icon "search button" at bounding box center [573, 68] width 14 height 14
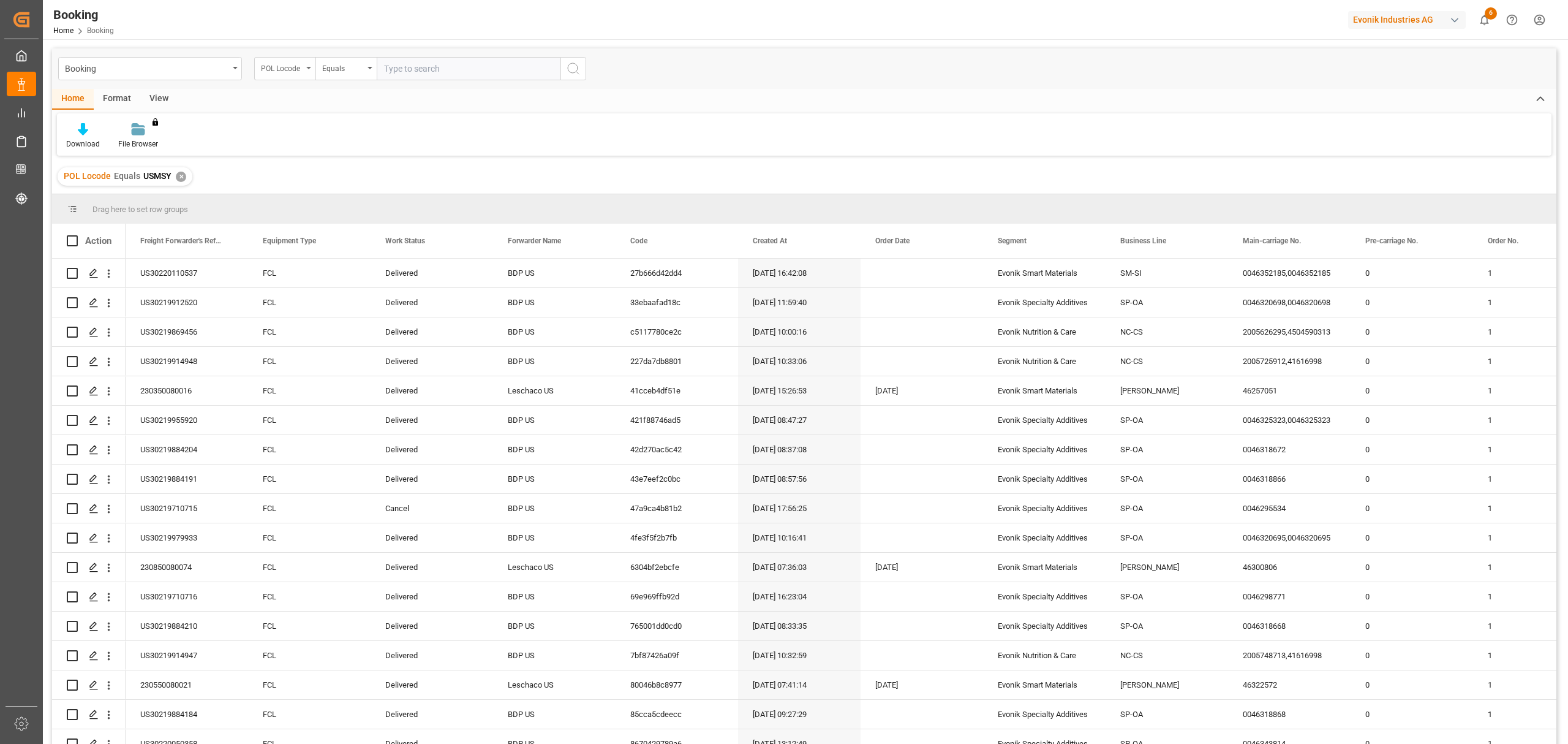
click at [310, 64] on div "POL Locode" at bounding box center [285, 69] width 61 height 23
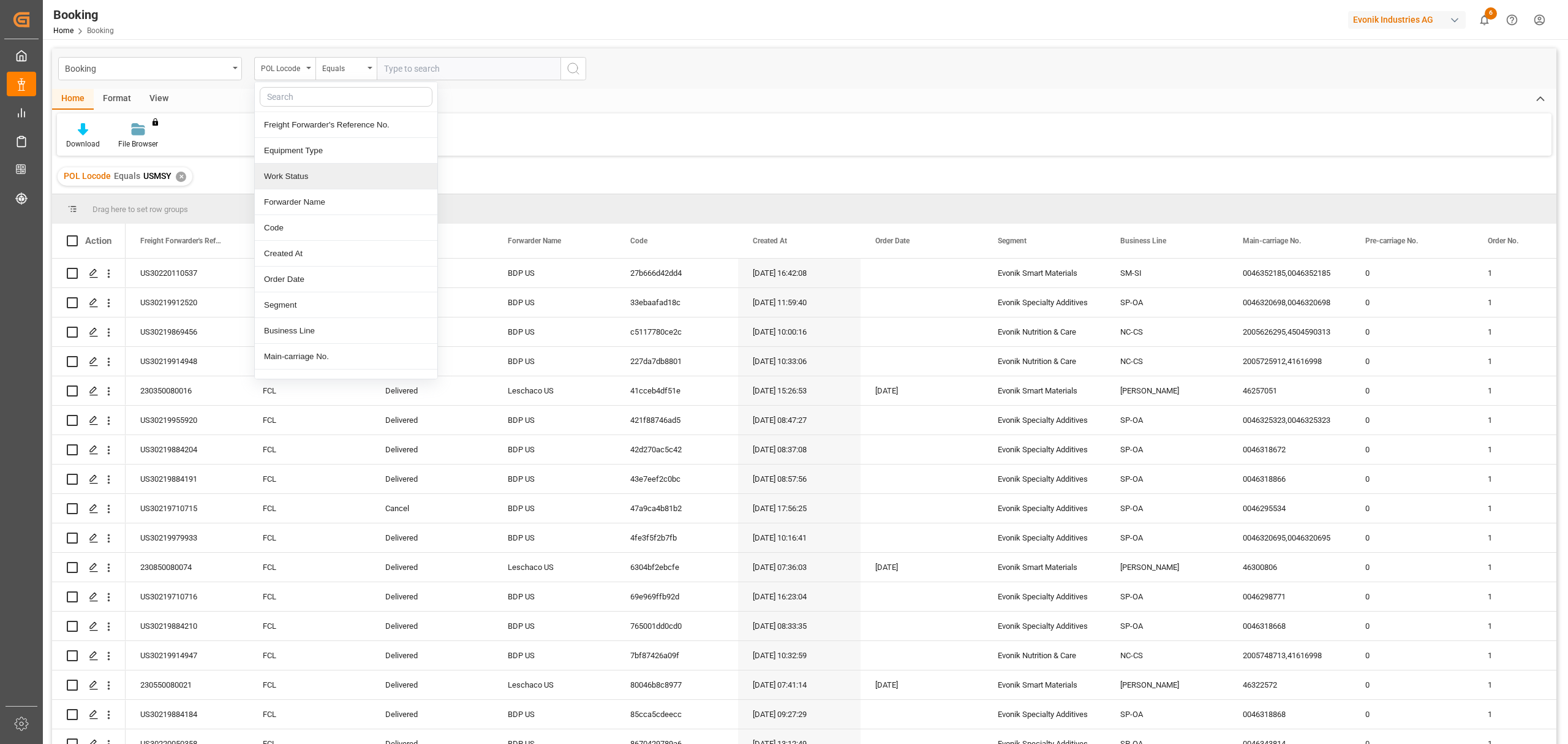
click at [498, 136] on div "Download File Browser You don't have permission for this feature. Contact admin." at bounding box center [804, 135] width 1494 height 42
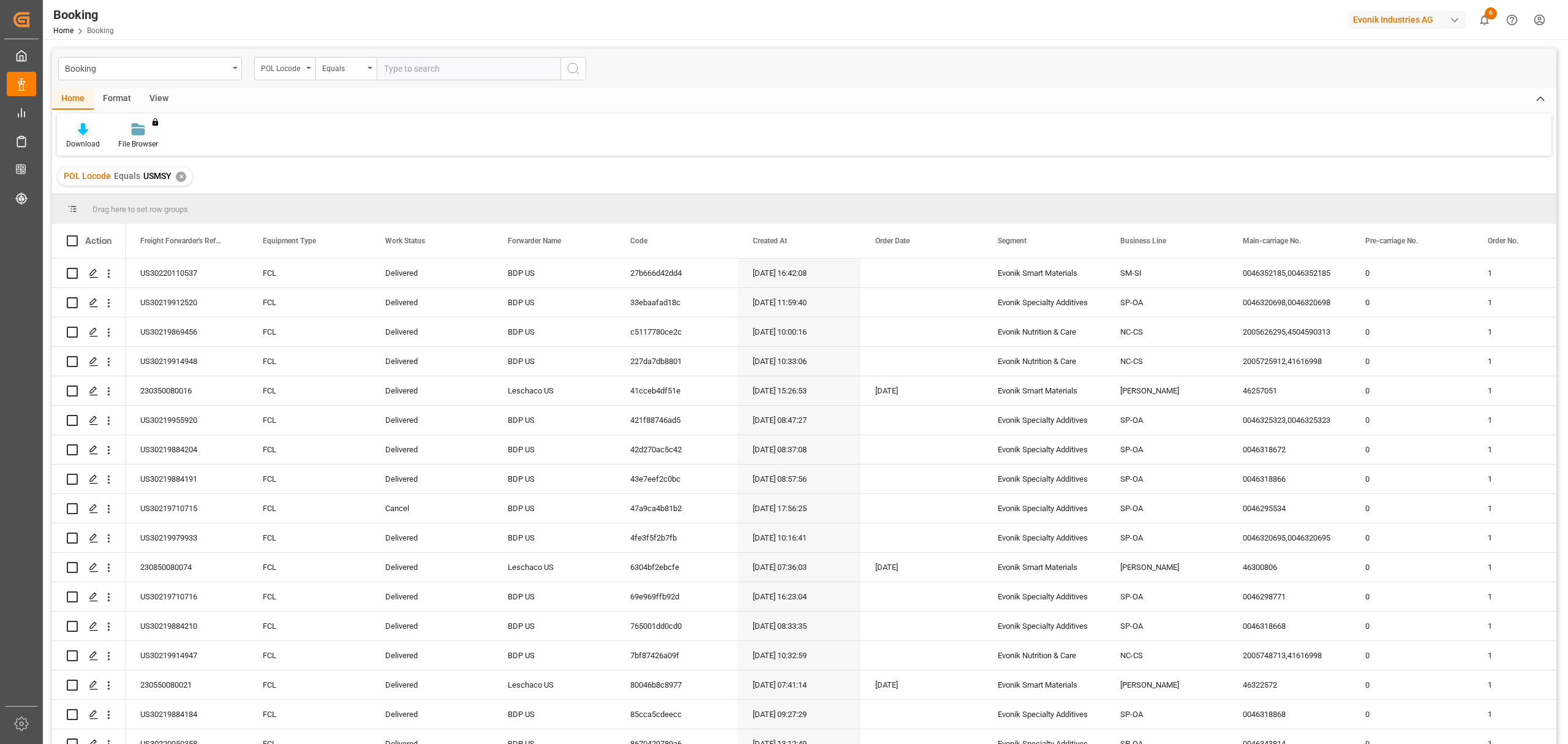
click at [81, 133] on icon at bounding box center [82, 129] width 11 height 12
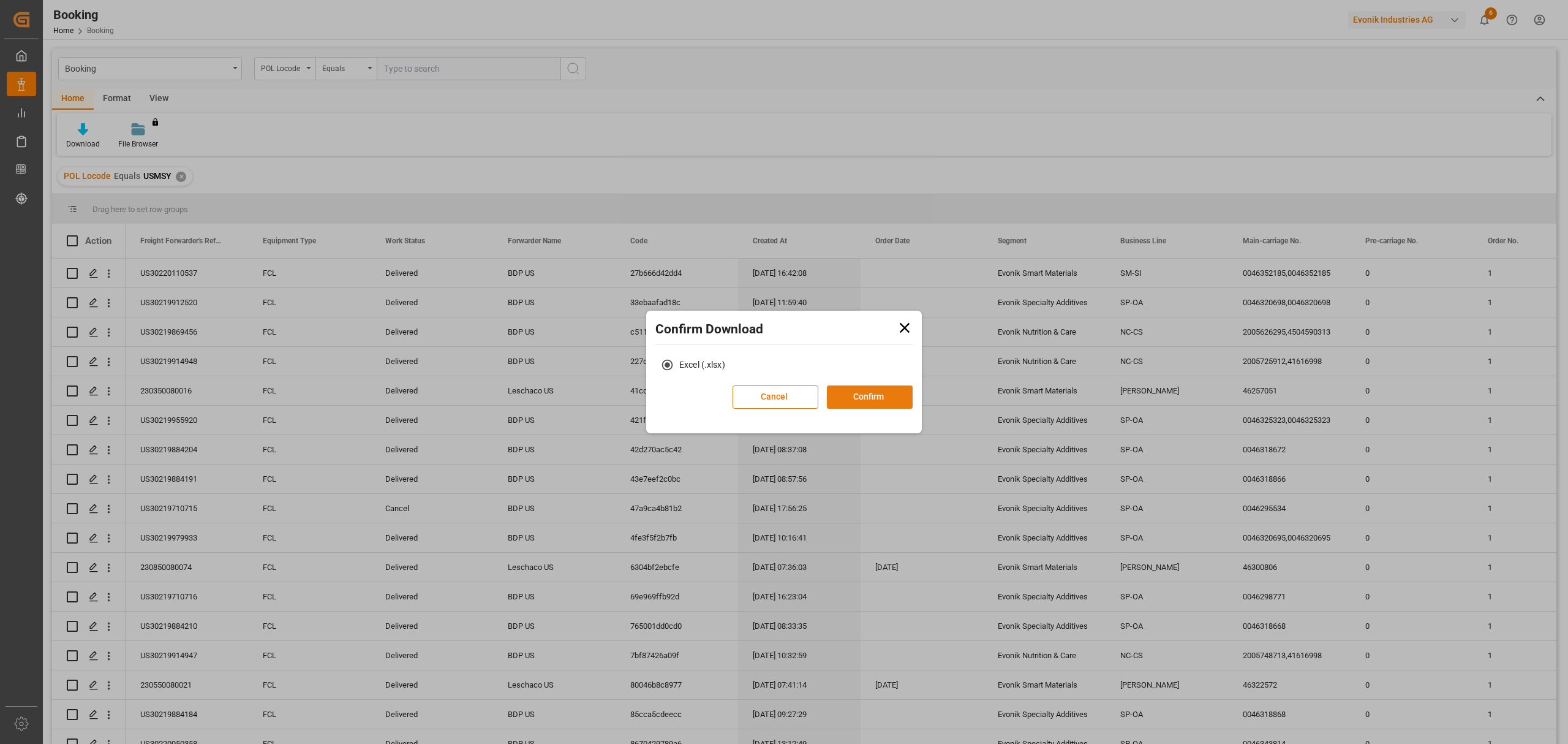
click at [864, 390] on button "Confirm" at bounding box center [870, 397] width 86 height 23
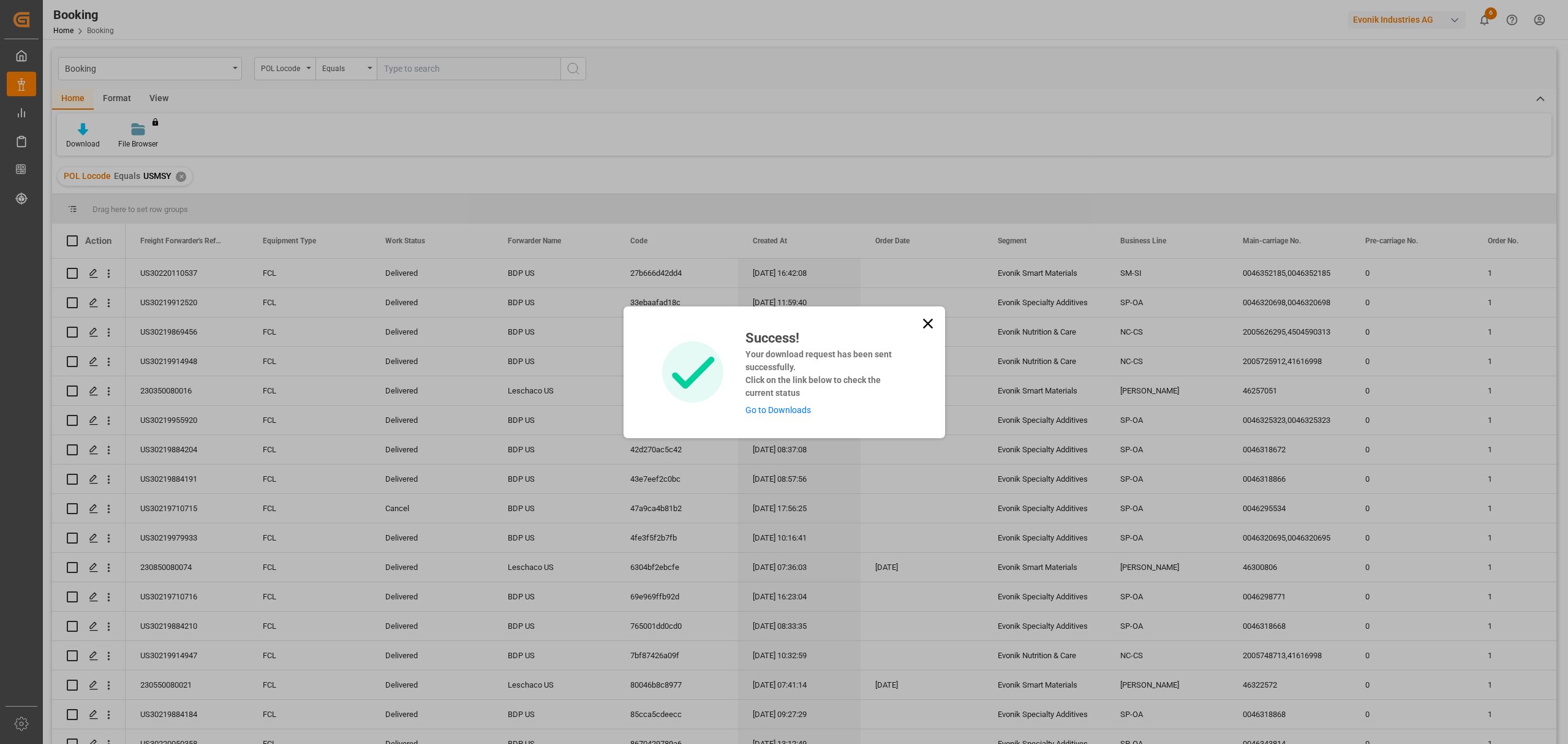
click at [775, 411] on link "Go to Downloads" at bounding box center [778, 410] width 66 height 10
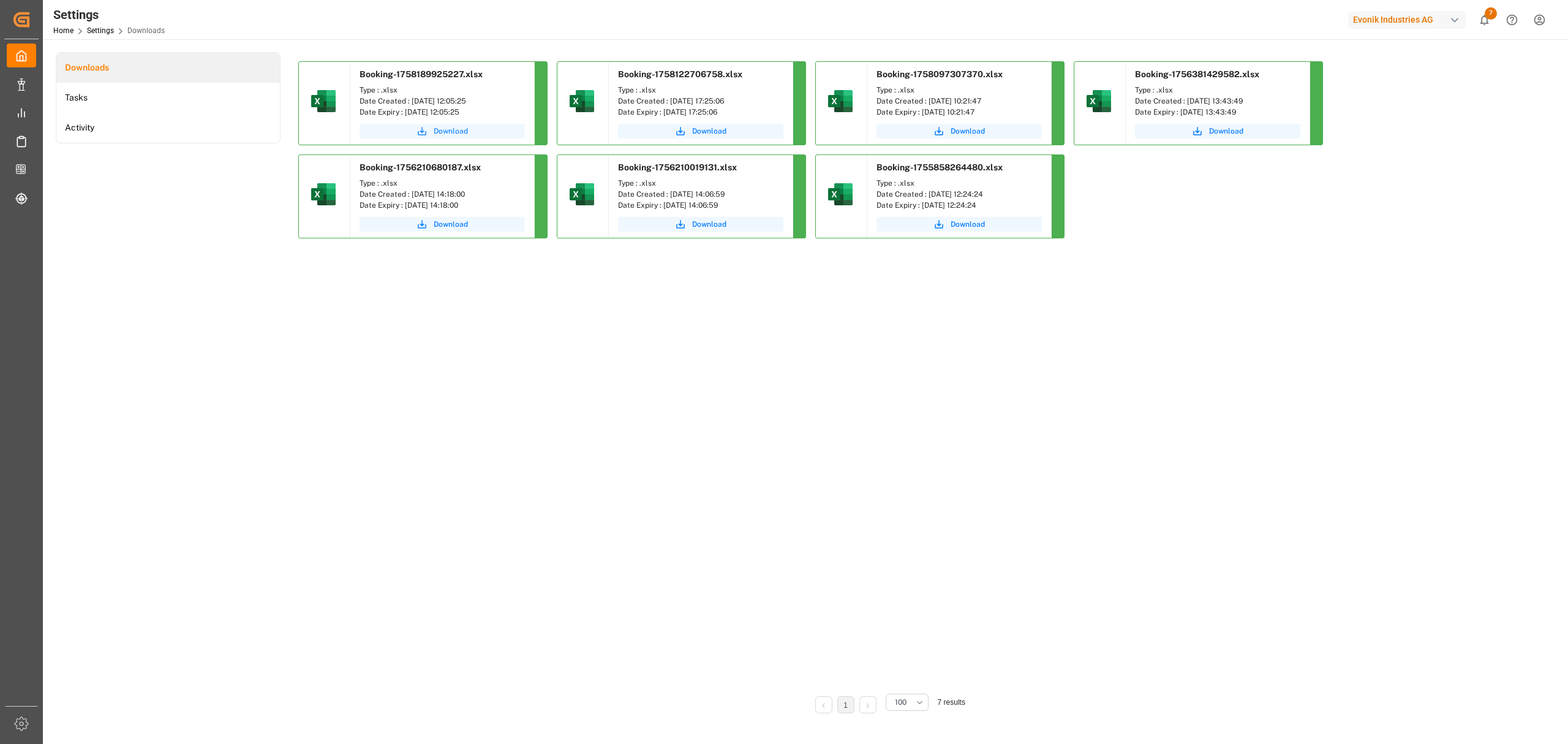
click at [447, 131] on span "Download" at bounding box center [451, 132] width 34 height 11
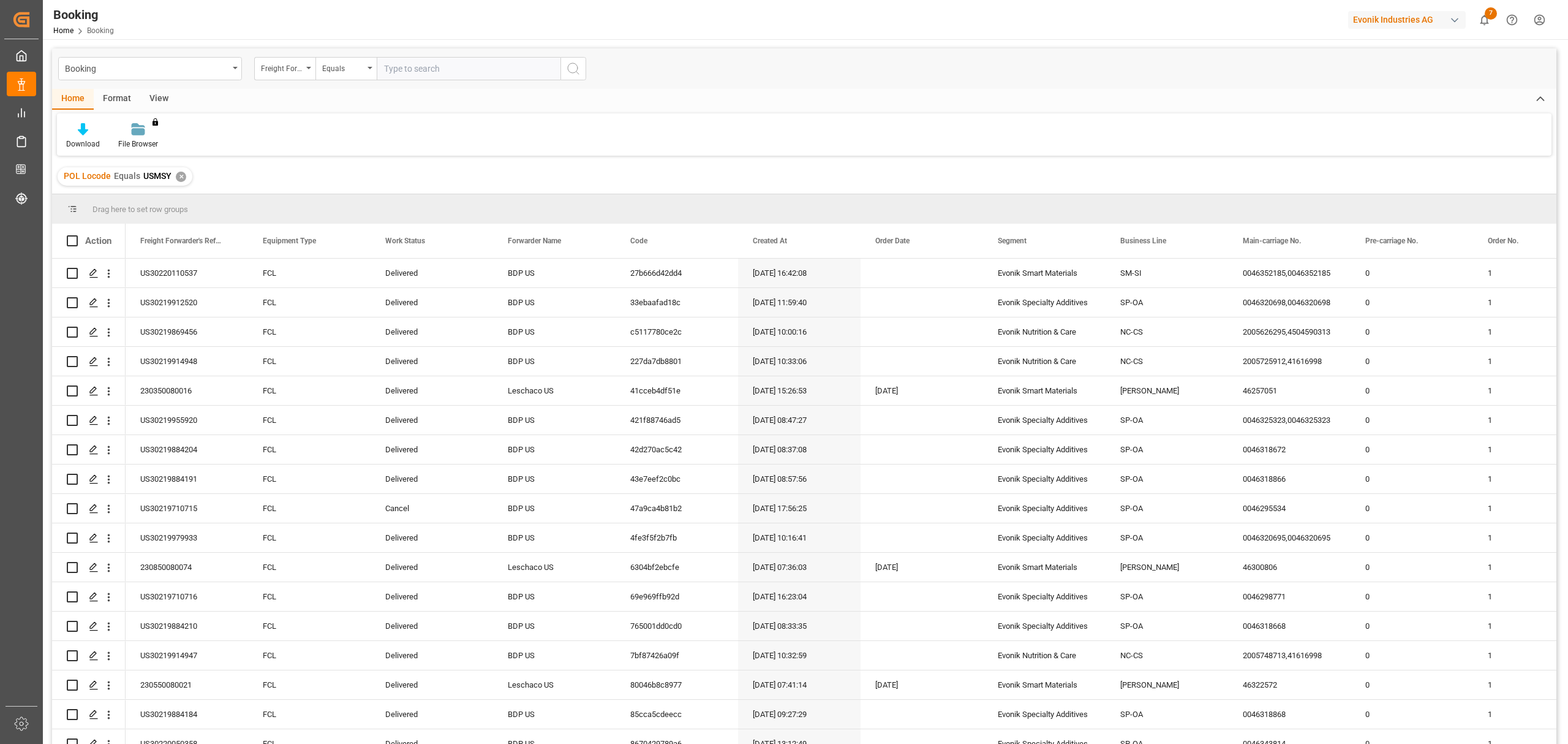
click at [1451, 20] on div "button" at bounding box center [1454, 20] width 12 height 12
click at [1364, 114] on span "EvonikUS-4XPF" at bounding box center [1368, 117] width 53 height 11
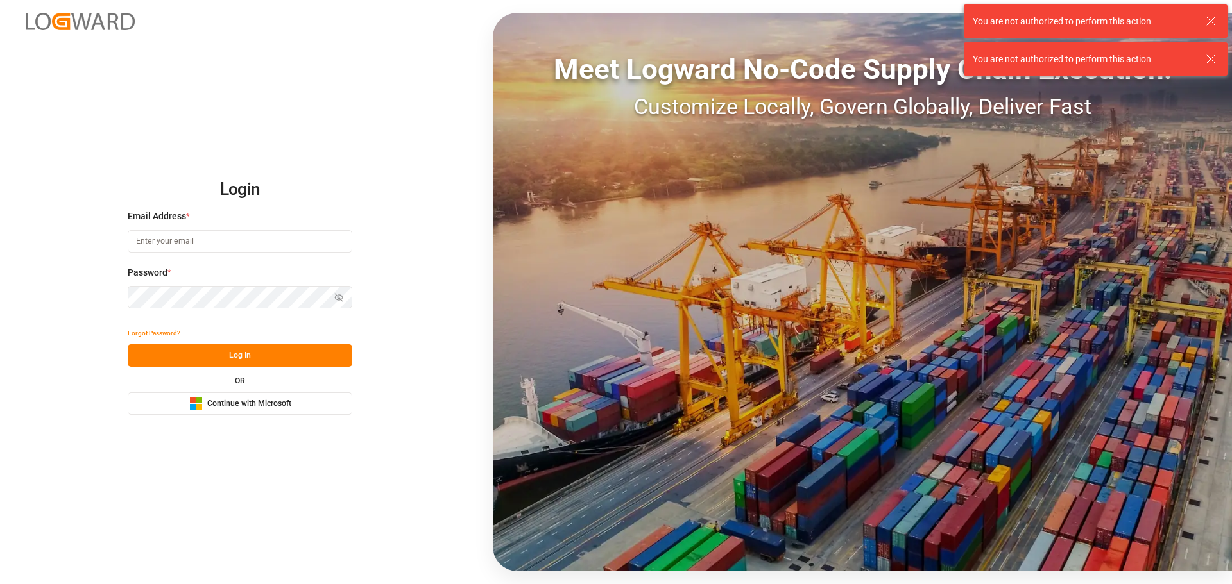
click at [231, 405] on span "Continue with Microsoft" at bounding box center [249, 404] width 84 height 12
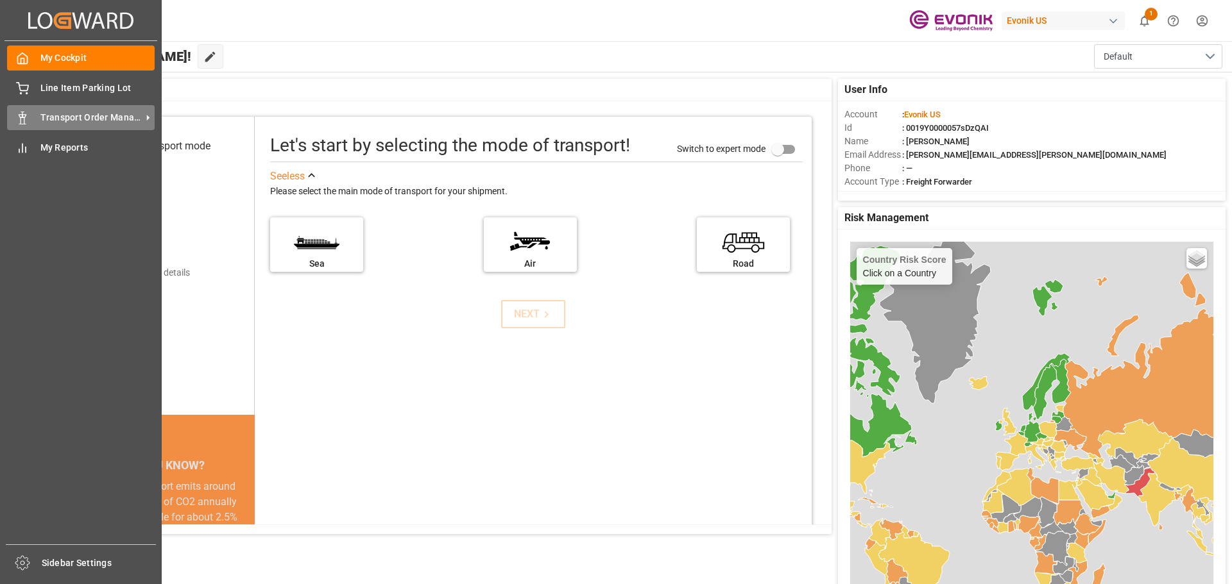
click at [69, 114] on span "Transport Order Management" at bounding box center [90, 117] width 101 height 13
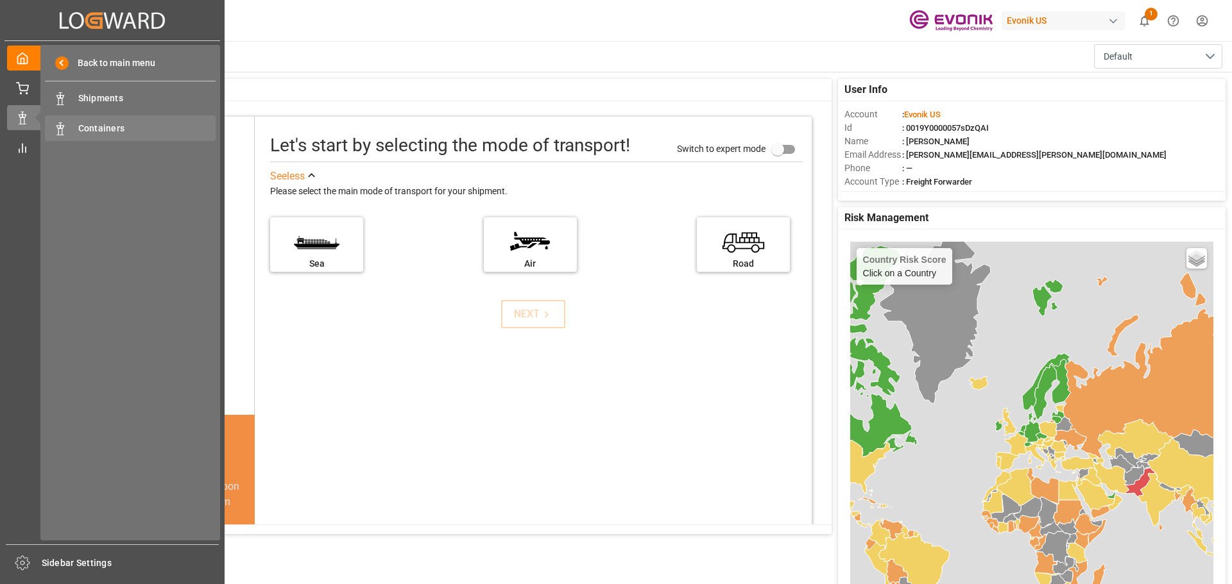
click at [94, 127] on span "Containers" at bounding box center [147, 128] width 138 height 13
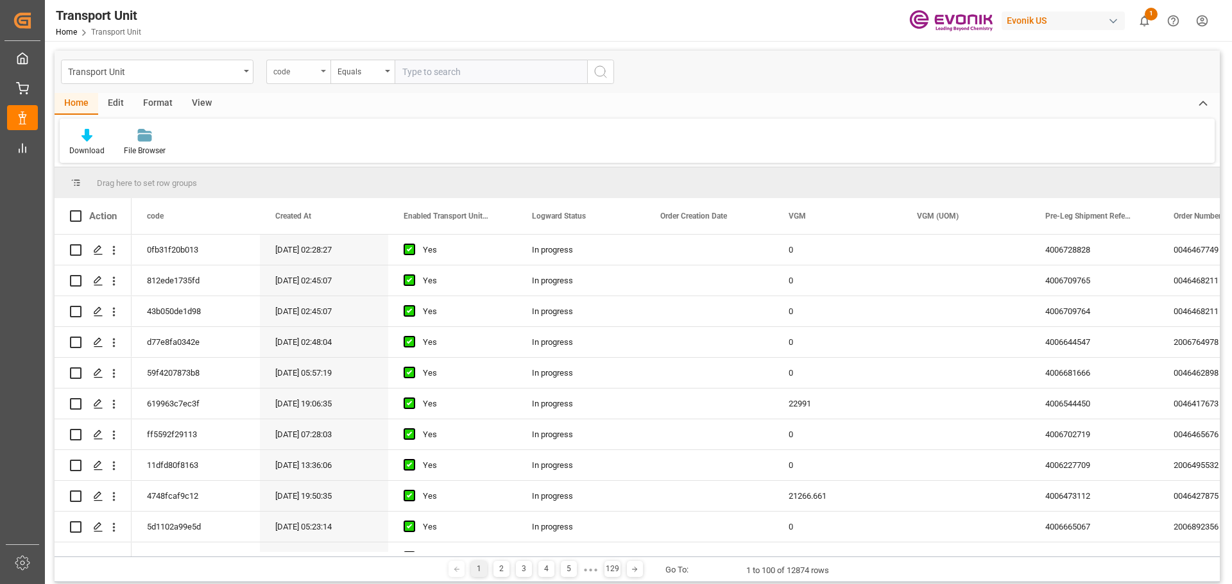
click at [323, 69] on div "code" at bounding box center [298, 72] width 64 height 24
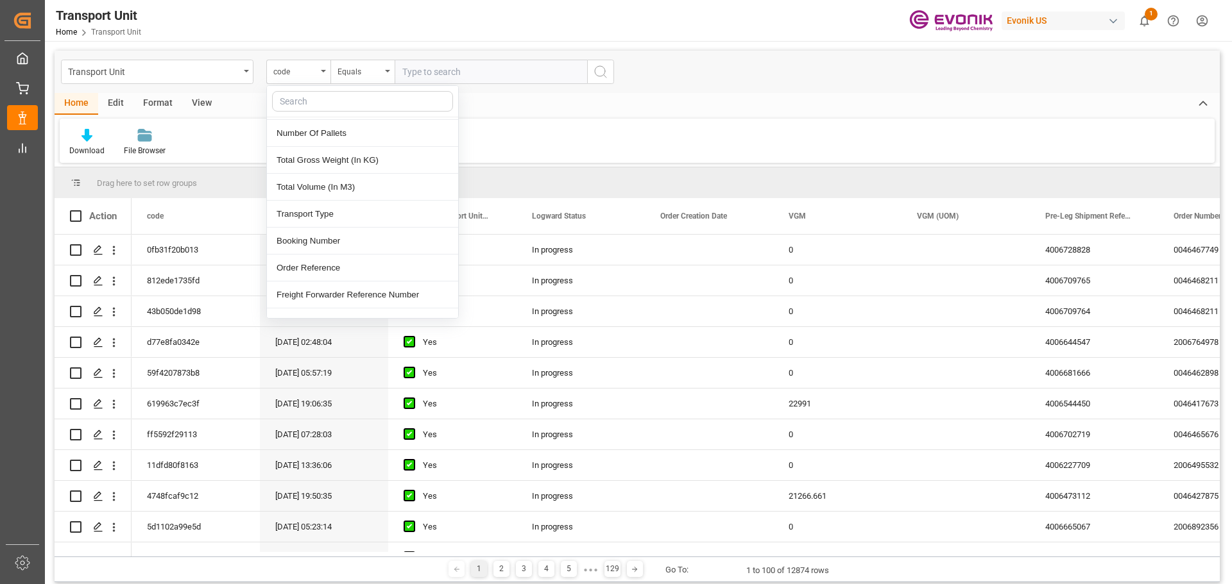
scroll to position [385, 0]
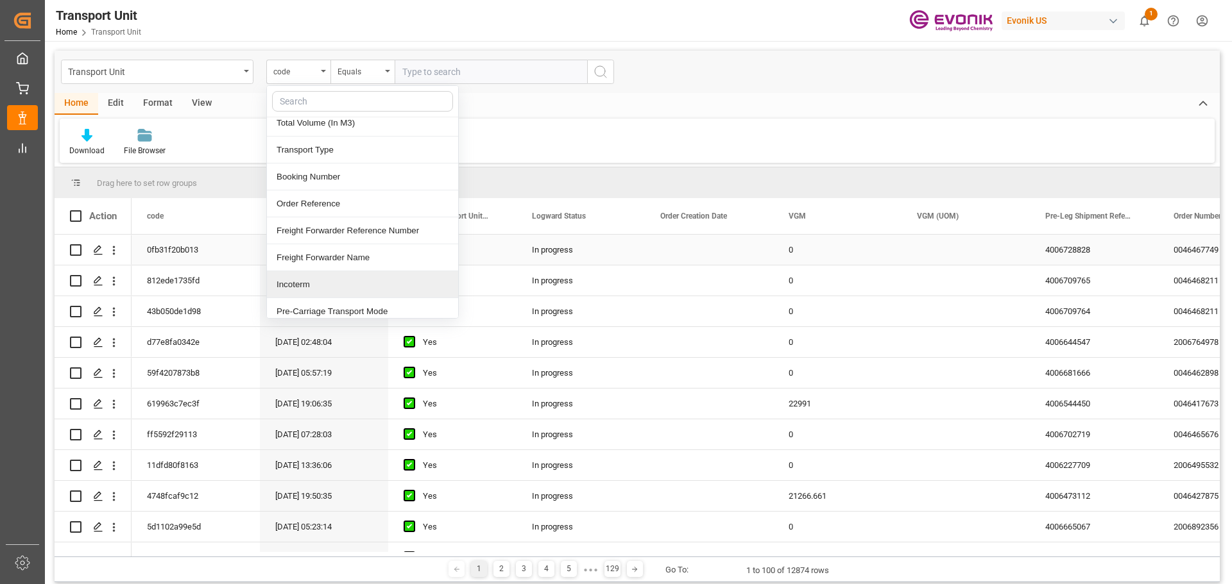
click at [560, 244] on div "In progress" at bounding box center [580, 250] width 128 height 30
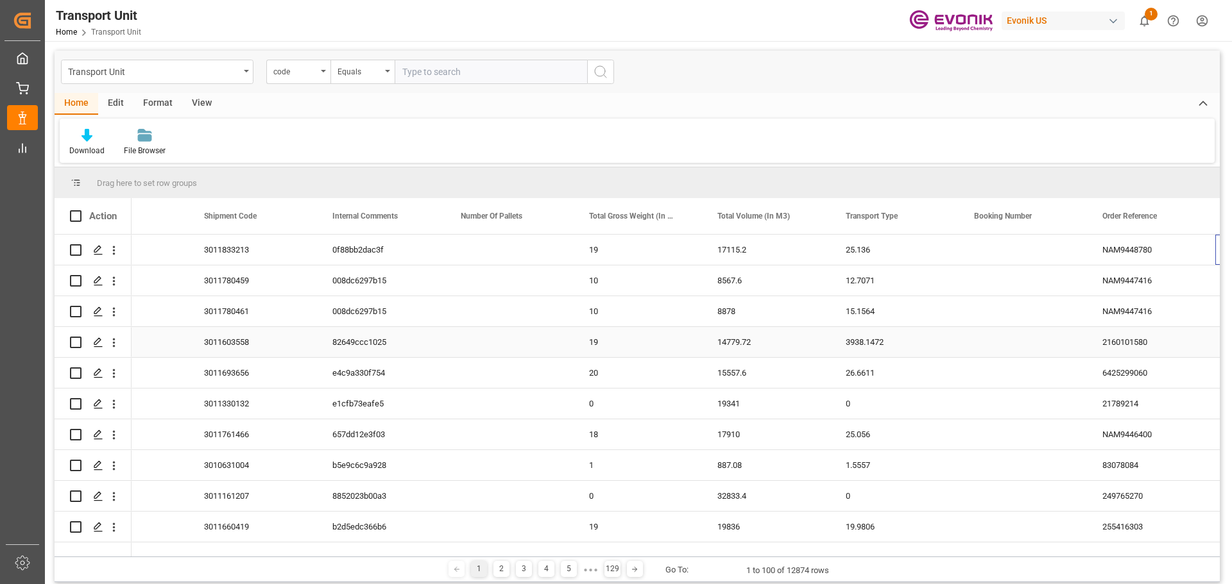
scroll to position [0, 1226]
